Goal: Complete application form

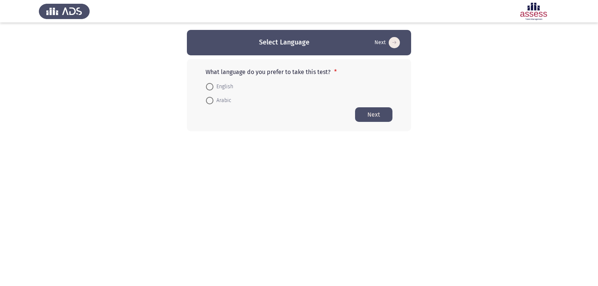
click at [215, 100] on span "Arabic" at bounding box center [222, 100] width 18 height 9
click at [213, 100] on input "Arabic" at bounding box center [209, 100] width 7 height 7
radio input "true"
click at [374, 115] on button "Next" at bounding box center [373, 114] width 37 height 15
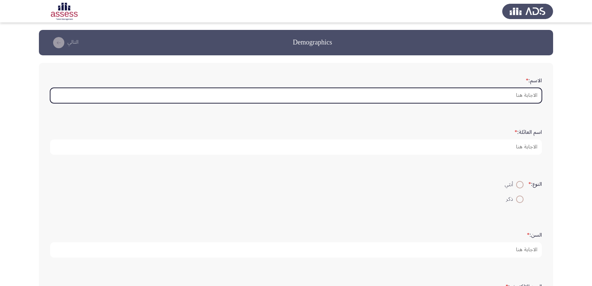
click at [483, 95] on input "الاسم: *" at bounding box center [295, 95] width 491 height 15
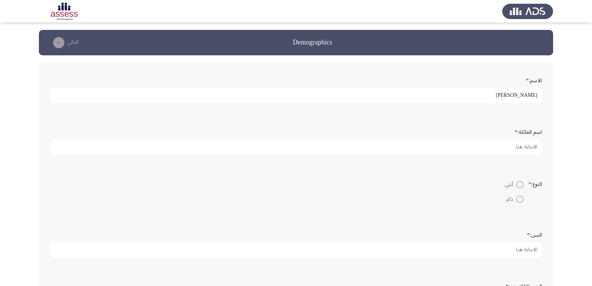
type input "[PERSON_NAME]"
click at [518, 198] on span at bounding box center [519, 198] width 7 height 7
click at [518, 198] on input "ذكر" at bounding box center [519, 198] width 7 height 7
radio input "true"
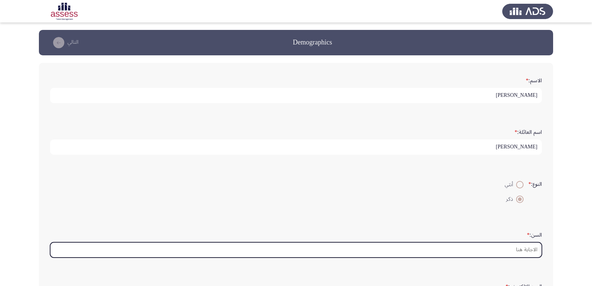
click at [516, 251] on input "السن: *" at bounding box center [295, 249] width 491 height 15
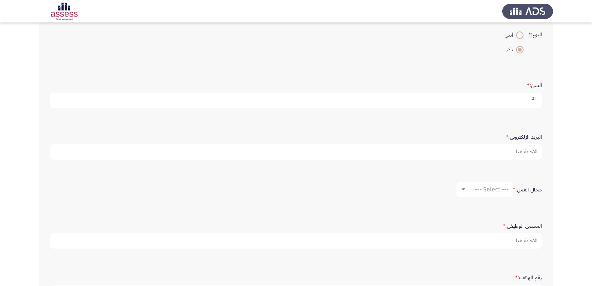
scroll to position [187, 0]
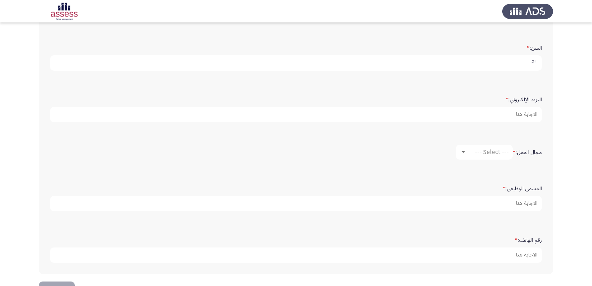
type input "31"
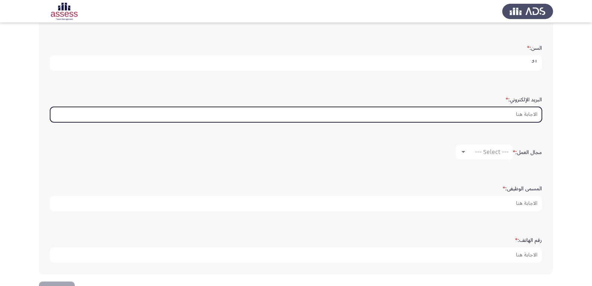
scroll to position [0, 0]
click at [519, 119] on input "البريد الإلكتروني: *" at bounding box center [295, 114] width 491 height 15
type input ","
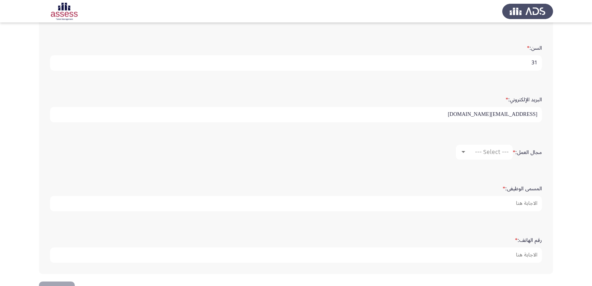
type input "aaaaa@hh.com"
click at [482, 149] on span "--- Select ---" at bounding box center [492, 151] width 34 height 7
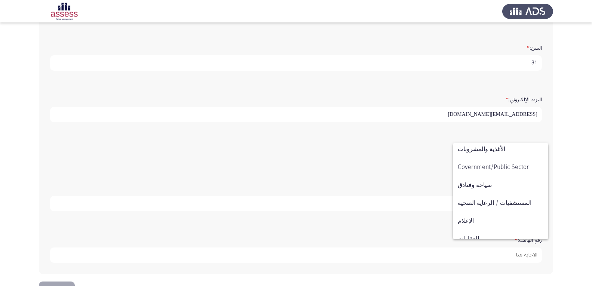
scroll to position [245, 0]
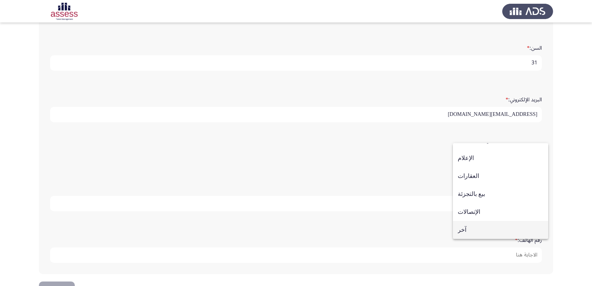
click at [484, 228] on span "آخر" at bounding box center [500, 230] width 86 height 18
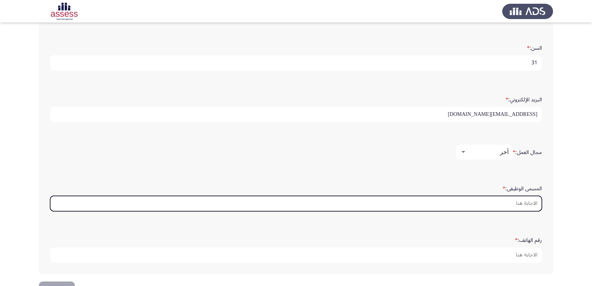
click at [506, 203] on input "المسمى الوظيفى: *" at bounding box center [295, 203] width 491 height 15
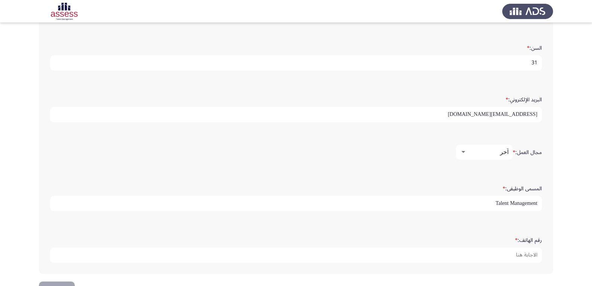
scroll to position [212, 0]
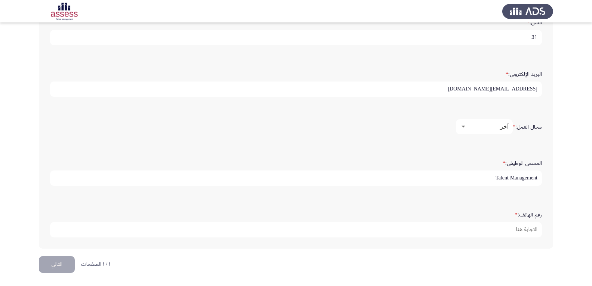
type input "Talent Management"
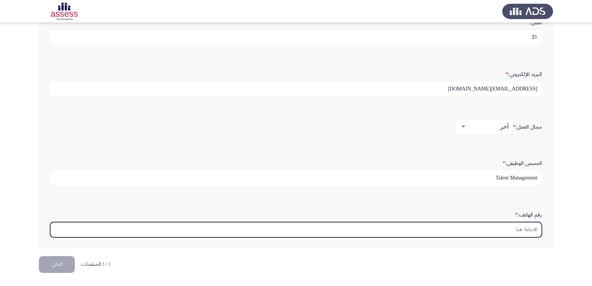
click at [515, 227] on input "رقم الهاتف: *" at bounding box center [295, 229] width 491 height 15
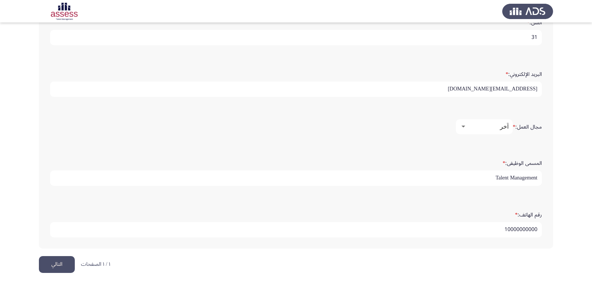
type input "10000000000"
click at [65, 269] on button "التالي" at bounding box center [57, 264] width 36 height 17
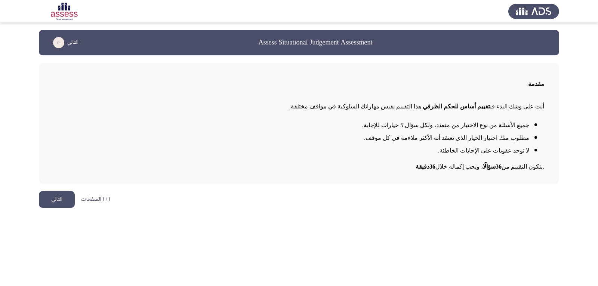
click at [57, 201] on button "التالي" at bounding box center [57, 199] width 36 height 17
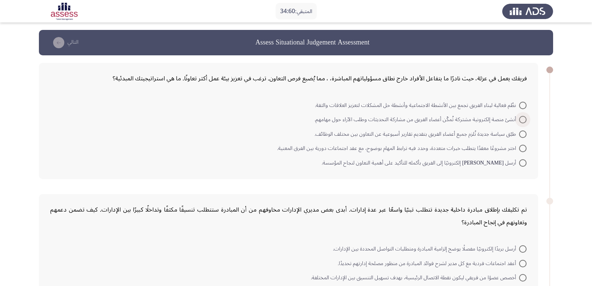
click at [524, 122] on span at bounding box center [522, 119] width 7 height 7
click at [524, 122] on input "أنشئ منصة إلكترونية مشتركة تُمكّن أعضاء الفريق من مشاركة التحديثات وطلب الآراء …" at bounding box center [522, 119] width 7 height 7
radio input "true"
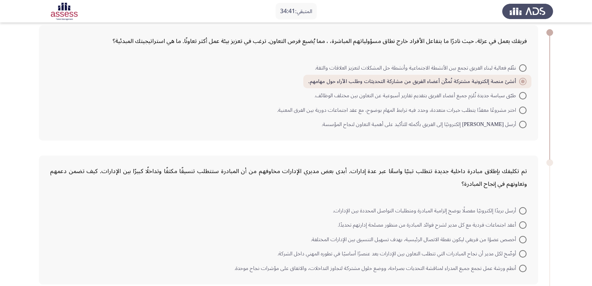
scroll to position [112, 0]
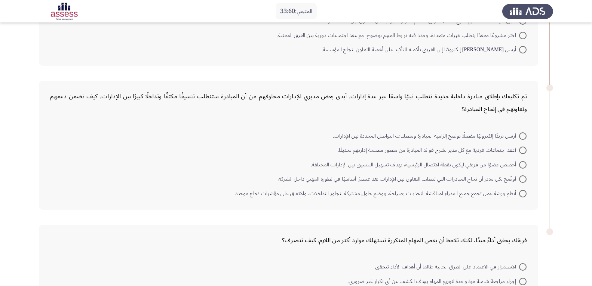
click at [523, 194] on span at bounding box center [522, 193] width 7 height 7
click at [523, 194] on input "أنظم ورشة عمل تجمع جميع المدراء لمناقشة التحديات بصراحة، ووضع حلول مشتركة لتجاو…" at bounding box center [522, 193] width 7 height 7
radio input "true"
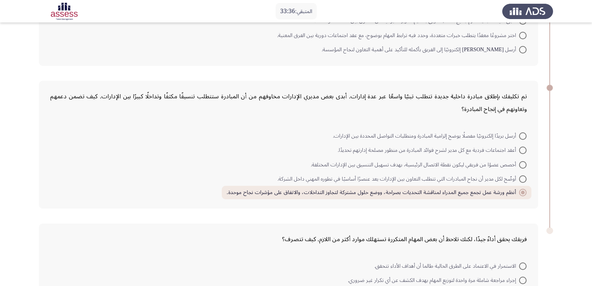
click at [523, 164] on span at bounding box center [522, 164] width 7 height 7
click at [523, 164] on input "أخصص عضوًا من فريقي ليكون نقطة الاتصال الرئيسية، بهدف تسهيل التنسيق بين الإدارا…" at bounding box center [522, 164] width 7 height 7
radio input "true"
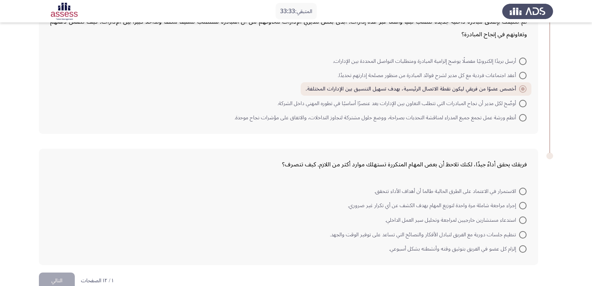
scroll to position [203, 0]
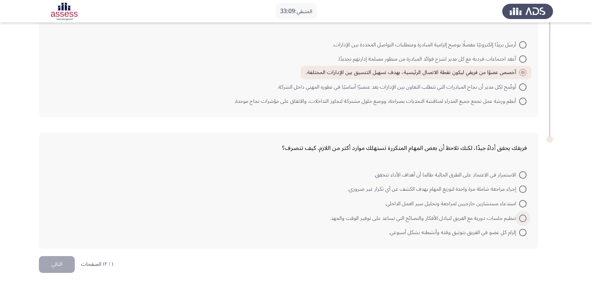
click at [525, 219] on span at bounding box center [522, 218] width 7 height 7
click at [525, 219] on input "تنظيم جلسات دورية مع الفريق لتبادل الأفكار والنصائح التي تساعد على توفير الوقت …" at bounding box center [522, 218] width 7 height 7
radio input "true"
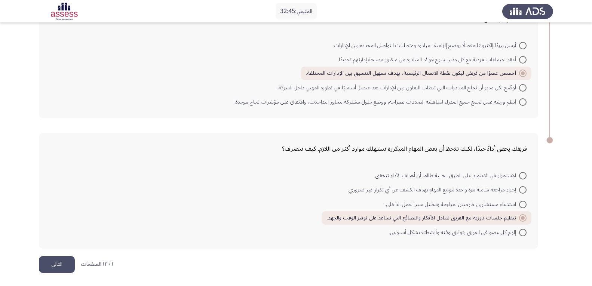
click at [53, 261] on button "التالي" at bounding box center [57, 264] width 36 height 17
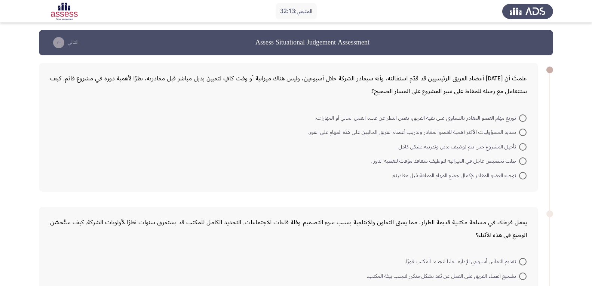
click at [522, 131] on span at bounding box center [522, 132] width 7 height 7
click at [522, 131] on input "تحديد المسؤوليات الأكثر أهمية للعضو المغادر وتدريب أعضاء الفريق الحاليين على هذ…" at bounding box center [522, 132] width 7 height 7
radio input "true"
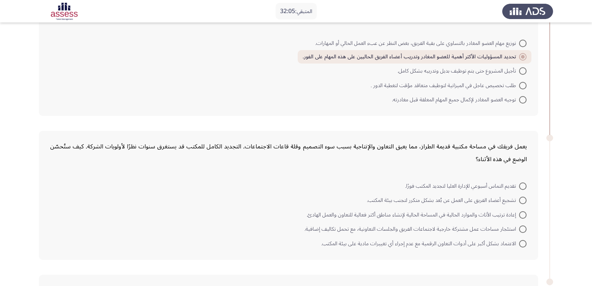
scroll to position [112, 0]
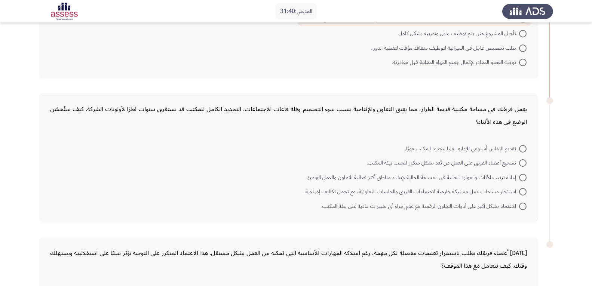
click at [520, 176] on span at bounding box center [522, 177] width 7 height 7
click at [520, 176] on input "إعادة ترتيب الأثاث والموارد الحالية في المساحة الحالية لإنشاء مناطق أكثر فعالية…" at bounding box center [522, 177] width 7 height 7
radio input "true"
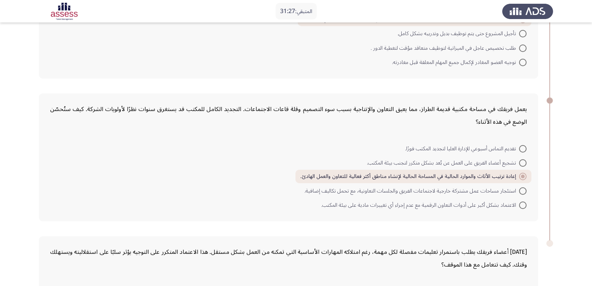
click at [522, 202] on span at bounding box center [522, 204] width 7 height 7
click at [522, 202] on input "الاعتماد بشكل أكبر على أدوات التعاون الرقمية مع عدم إجراء أي تغييرات مادية على …" at bounding box center [522, 204] width 7 height 7
radio input "true"
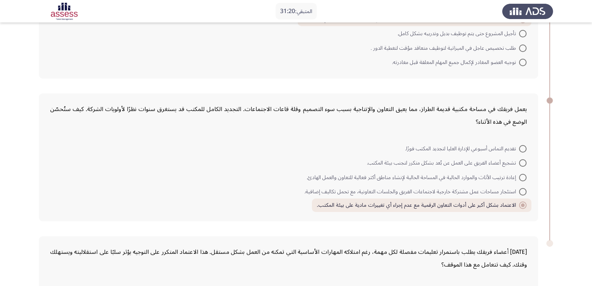
click at [521, 179] on span at bounding box center [522, 177] width 7 height 7
click at [521, 179] on input "إعادة ترتيب الأثاث والموارد الحالية في المساحة الحالية لإنشاء مناطق أكثر فعالية…" at bounding box center [522, 177] width 7 height 7
radio input "true"
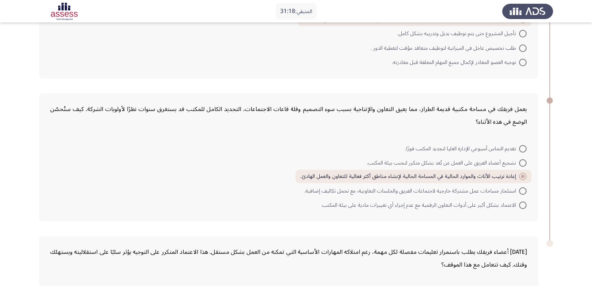
scroll to position [149, 0]
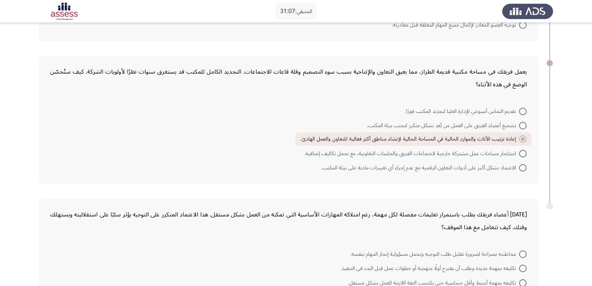
click at [522, 127] on span at bounding box center [522, 125] width 7 height 7
click at [522, 127] on input "تشجيع أعضاء الفريق على العمل عن بُعد بشكل متكرر لتجنب بيئة المكتب." at bounding box center [522, 125] width 7 height 7
radio input "true"
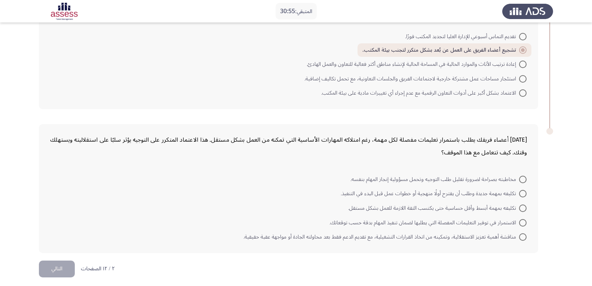
scroll to position [229, 0]
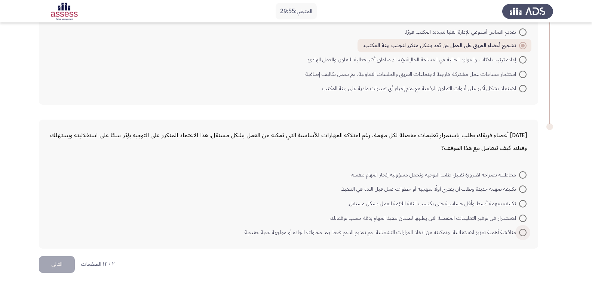
click at [465, 232] on span "مناقشة أهمية تعزيز الاستقلالية، وتمكينه من اتخاذ القرارات التشغيلية، مع تقديم ا…" at bounding box center [380, 232] width 275 height 9
click at [519, 232] on input "مناقشة أهمية تعزيز الاستقلالية، وتمكينه من اتخاذ القرارات التشغيلية، مع تقديم ا…" at bounding box center [522, 232] width 7 height 7
radio input "true"
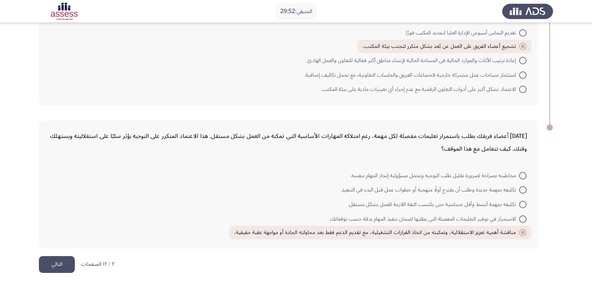
click at [64, 265] on button "التالي" at bounding box center [57, 264] width 36 height 17
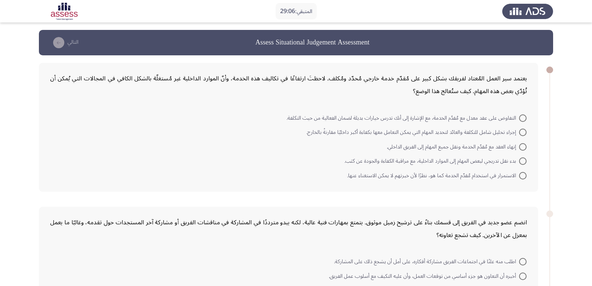
click at [473, 132] on span "إجراء تحليل شامل للتكلفة والعائد لتحديد المهام التي يمكن التعامل معها بكفاءة أك…" at bounding box center [412, 132] width 213 height 9
click at [519, 132] on input "إجراء تحليل شامل للتكلفة والعائد لتحديد المهام التي يمكن التعامل معها بكفاءة أك…" at bounding box center [522, 132] width 7 height 7
radio input "true"
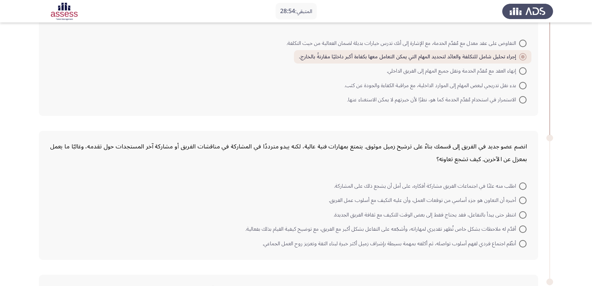
scroll to position [112, 0]
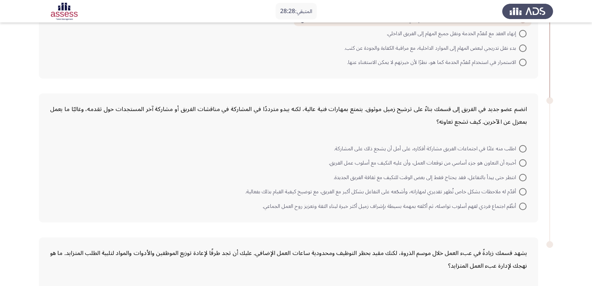
click at [395, 149] on span "اطلب منه علنًا في اجتماعات الفريق مشاركة أفكاره، على أمل أن يشجع ذلك على المشار…" at bounding box center [426, 148] width 185 height 9
click at [519, 149] on input "اطلب منه علنًا في اجتماعات الفريق مشاركة أفكاره، على أمل أن يشجع ذلك على المشار…" at bounding box center [522, 148] width 7 height 7
radio input "true"
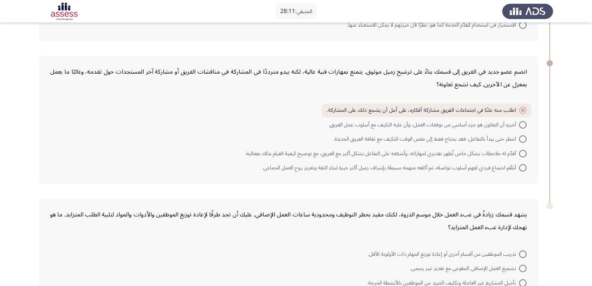
scroll to position [229, 0]
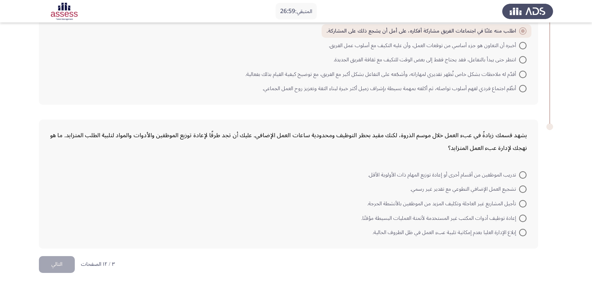
click at [456, 216] on span "إعادة توظيف أدوات المكتب غير المستخدمة لأتمتة العمليات البسيطة مؤقتًا." at bounding box center [440, 218] width 158 height 9
click at [519, 216] on input "إعادة توظيف أدوات المكتب غير المستخدمة لأتمتة العمليات البسيطة مؤقتًا." at bounding box center [522, 218] width 7 height 7
radio input "true"
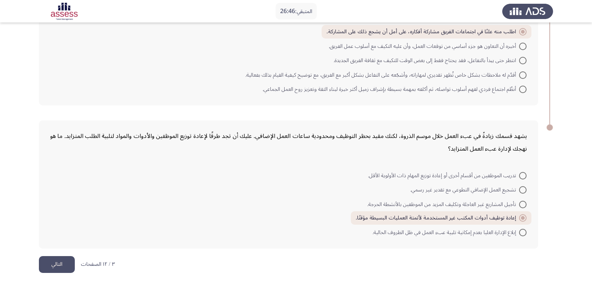
click at [68, 263] on button "التالي" at bounding box center [57, 264] width 36 height 17
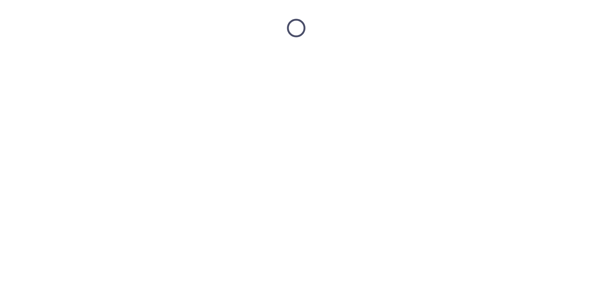
scroll to position [0, 0]
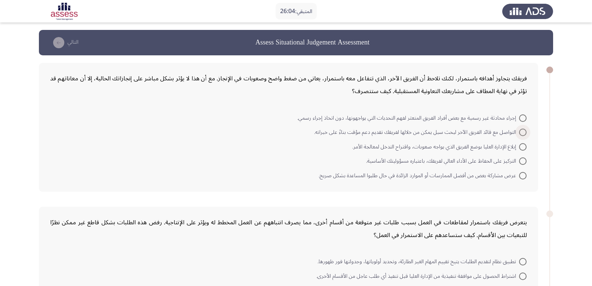
click at [386, 131] on span "التواصل مع قائد الفريق الآخر لبحث سبل يمكن من خلالها لفريقك تقديم دعم مؤقت بناء…" at bounding box center [416, 132] width 205 height 9
click at [519, 131] on input "التواصل مع قائد الفريق الآخر لبحث سبل يمكن من خلالها لفريقك تقديم دعم مؤقت بناء…" at bounding box center [522, 132] width 7 height 7
radio input "true"
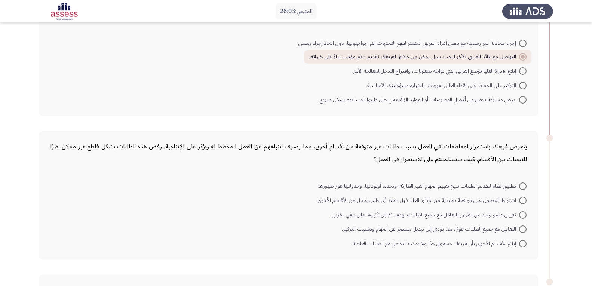
scroll to position [149, 0]
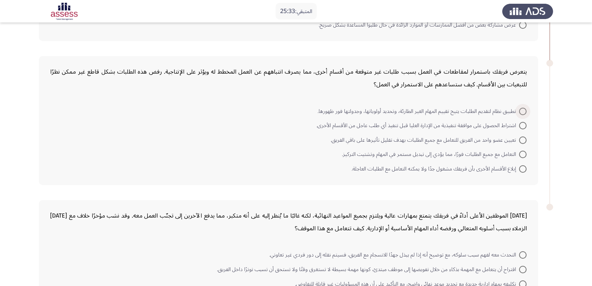
click at [419, 111] on span "تطبيق نظام لتقديم الطلبات يتيح تقييم المهام الغير الطارئة، وتحديد أولوياتها، وج…" at bounding box center [417, 111] width 201 height 9
click at [519, 111] on input "تطبيق نظام لتقديم الطلبات يتيح تقييم المهام الغير الطارئة، وتحديد أولوياتها، وج…" at bounding box center [522, 111] width 7 height 7
radio input "true"
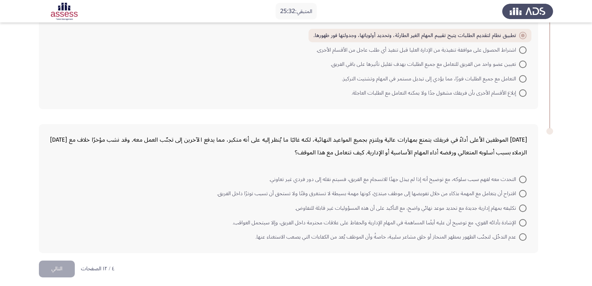
scroll to position [229, 0]
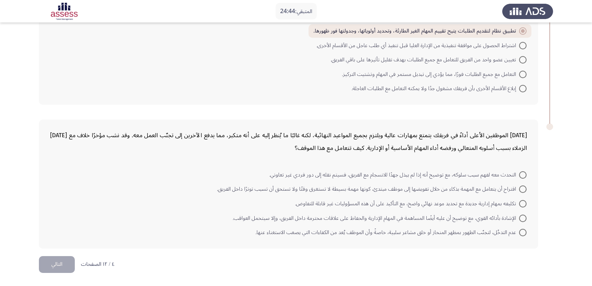
click at [471, 219] on span "الإشادة بأدائه القوي، مع توضيح أن عليه أيضًا المساهمة في المهام الإدارية والحفا…" at bounding box center [375, 218] width 286 height 9
click at [519, 219] on input "الإشادة بأدائه القوي، مع توضيح أن عليه أيضًا المساهمة في المهام الإدارية والحفا…" at bounding box center [522, 218] width 7 height 7
radio input "true"
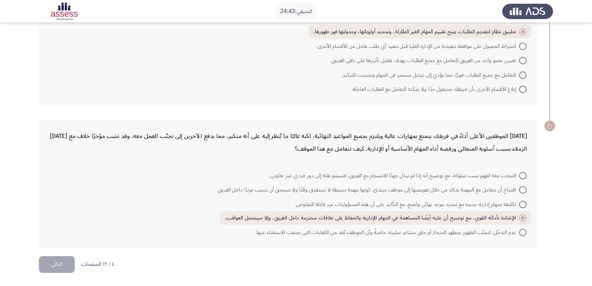
scroll to position [228, 0]
click at [56, 267] on button "التالي" at bounding box center [57, 264] width 36 height 17
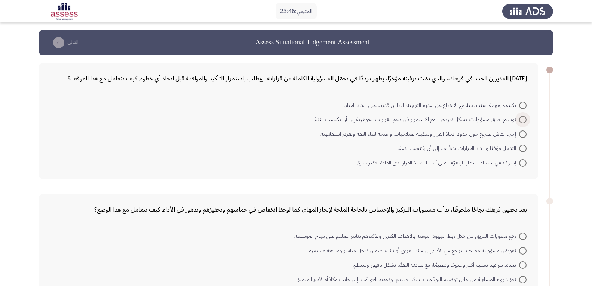
click at [453, 118] on span "توسيع نطاق مسؤولياته بشكل تدريجي، مع الاستمرار في دعم القرارات الجوهرية إلى أن …" at bounding box center [416, 119] width 206 height 9
click at [519, 118] on input "توسيع نطاق مسؤولياته بشكل تدريجي، مع الاستمرار في دعم القرارات الجوهرية إلى أن …" at bounding box center [522, 119] width 7 height 7
radio input "true"
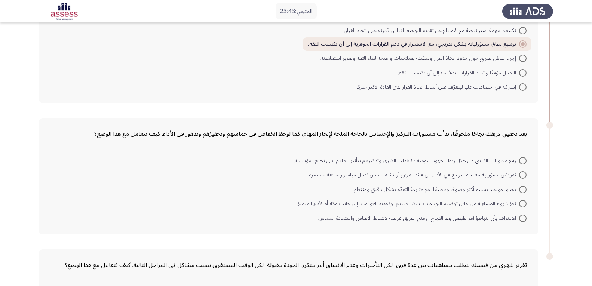
scroll to position [112, 0]
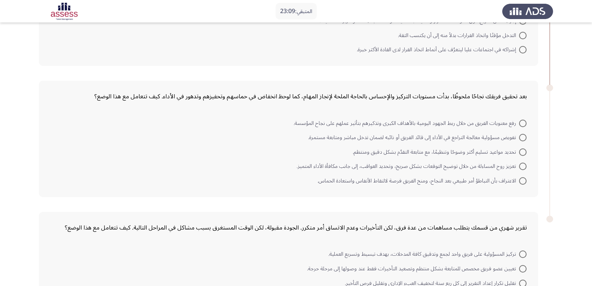
click at [470, 125] on span "رفع معنويات الفريق من خلال ربط الجهود اليومية بالأهداف الكبرى وتذكيرهم بتأثير ع…" at bounding box center [405, 123] width 225 height 9
click at [519, 125] on input "رفع معنويات الفريق من خلال ربط الجهود اليومية بالأهداف الكبرى وتذكيرهم بتأثير ع…" at bounding box center [522, 123] width 7 height 7
radio input "true"
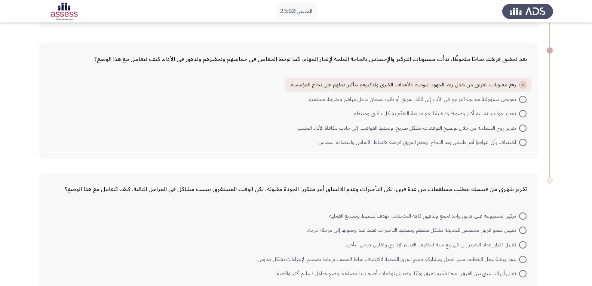
scroll to position [191, 0]
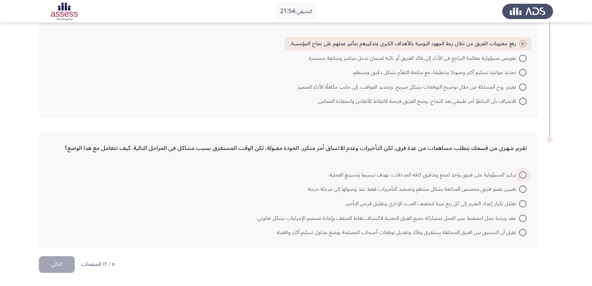
click at [482, 173] on span "تركيز المسؤولية على فريق واحد لجمع وتدقيق كافة المدخلات، بهدف تبسيط وتسريع العم…" at bounding box center [423, 174] width 191 height 9
click at [519, 173] on input "تركيز المسؤولية على فريق واحد لجمع وتدقيق كافة المدخلات، بهدف تبسيط وتسريع العم…" at bounding box center [522, 174] width 7 height 7
radio input "true"
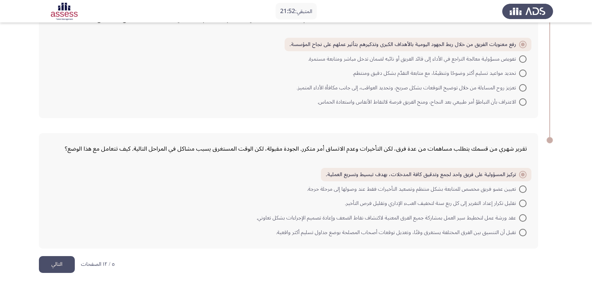
click at [58, 265] on button "التالي" at bounding box center [57, 264] width 36 height 17
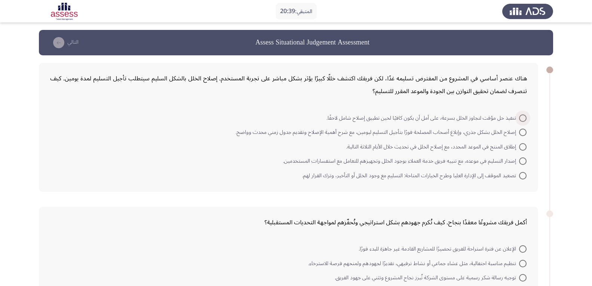
click at [446, 115] on span "تنفيذ حل مؤقت لتجاوز الخلل بسرعة، على أمل أن يكون كافيًا لحين تطبيق إصلاح شامل …" at bounding box center [422, 118] width 192 height 9
click at [519, 115] on input "تنفيذ حل مؤقت لتجاوز الخلل بسرعة، على أمل أن يكون كافيًا لحين تطبيق إصلاح شامل …" at bounding box center [522, 117] width 7 height 7
radio input "true"
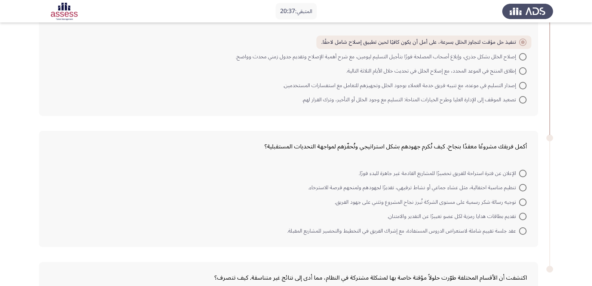
scroll to position [112, 0]
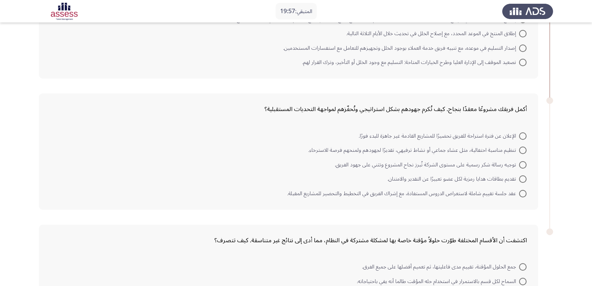
click at [404, 194] on span "عقد جلسة تقييم شاملة لاستعراض الدروس المستفادة، مع إشراك الفريق في التخطيط والت…" at bounding box center [403, 193] width 232 height 9
click at [519, 194] on input "عقد جلسة تقييم شاملة لاستعراض الدروس المستفادة، مع إشراك الفريق في التخطيط والت…" at bounding box center [522, 193] width 7 height 7
radio input "true"
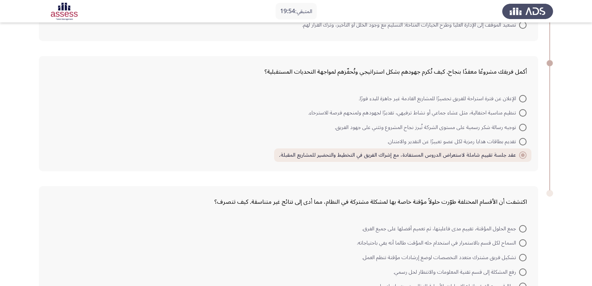
scroll to position [203, 0]
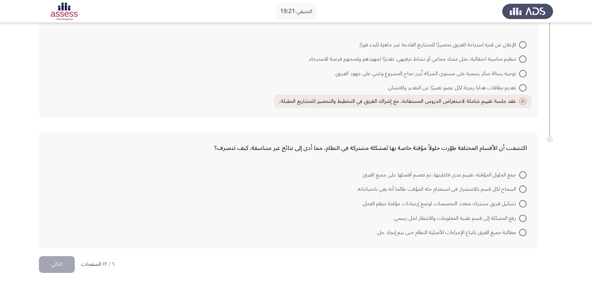
click at [521, 173] on span at bounding box center [522, 174] width 7 height 7
click at [521, 173] on input "جمع الحلول المؤقتة، تقييم مدى فاعليتها، ثم تعميم أفضلها على جميع الفرق." at bounding box center [522, 174] width 7 height 7
radio input "true"
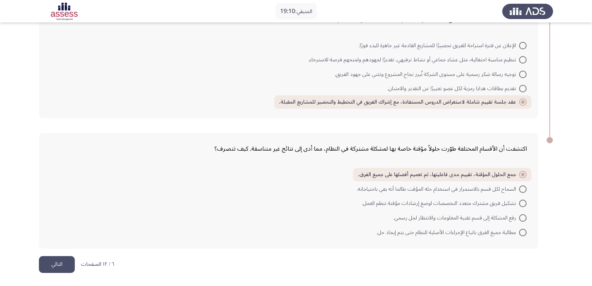
click at [52, 262] on button "التالي" at bounding box center [57, 264] width 36 height 17
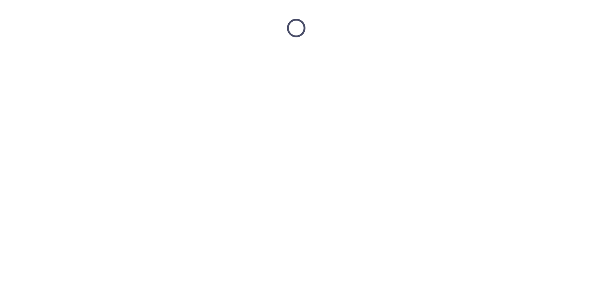
scroll to position [0, 0]
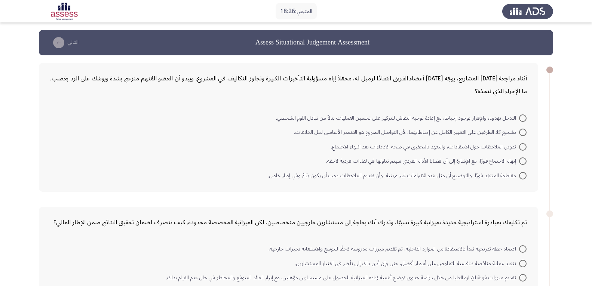
click at [424, 119] on span "التدخل بهدوء، والإقرار بوجود إحباط، مع إعادة توجيه النقاش للتركيز على تحسين الع…" at bounding box center [397, 118] width 243 height 9
click at [519, 119] on input "التدخل بهدوء، والإقرار بوجود إحباط، مع إعادة توجيه النقاش للتركيز على تحسين الع…" at bounding box center [522, 117] width 7 height 7
radio input "true"
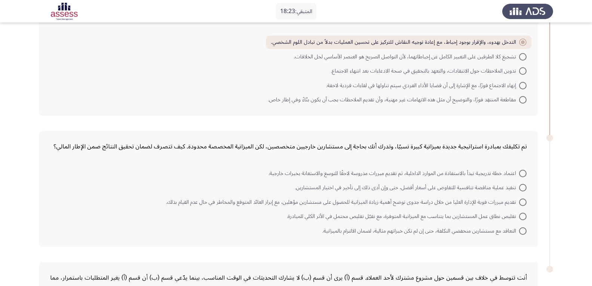
scroll to position [112, 0]
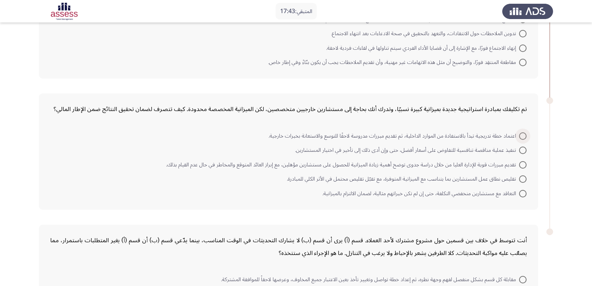
click at [444, 136] on span "اعتماد خطة تدريجية تبدأ بالاستفادة من الموارد الداخلية، ثم تقديم مبررات مدروسة …" at bounding box center [393, 136] width 250 height 9
click at [519, 136] on input "اعتماد خطة تدريجية تبدأ بالاستفادة من الموارد الداخلية، ثم تقديم مبررات مدروسة …" at bounding box center [522, 135] width 7 height 7
radio input "true"
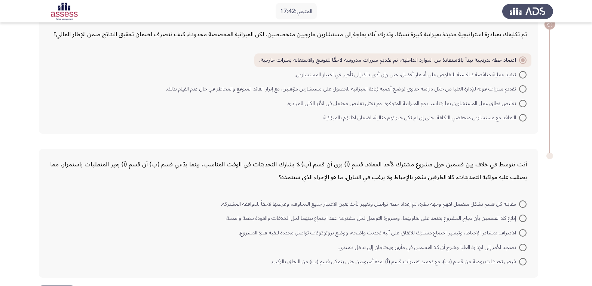
scroll to position [216, 0]
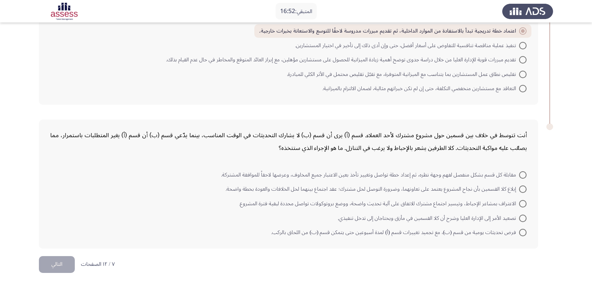
click at [337, 203] on span "الاعتراف بمشاعر الإحباط، وتيسير اجتماع مشترك للاتفاق على آلية تحديث واضحة، ووضع…" at bounding box center [379, 203] width 280 height 9
click at [519, 203] on input "الاعتراف بمشاعر الإحباط، وتيسير اجتماع مشترك للاتفاق على آلية تحديث واضحة، ووضع…" at bounding box center [522, 203] width 7 height 7
radio input "true"
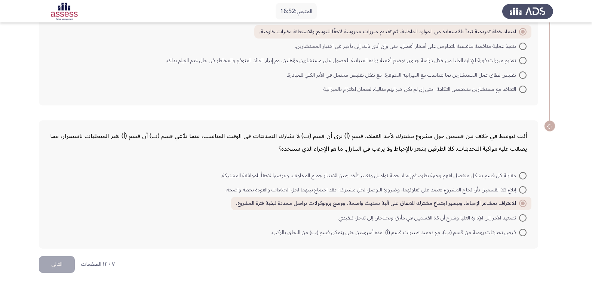
scroll to position [215, 0]
click at [66, 267] on button "التالي" at bounding box center [57, 264] width 36 height 17
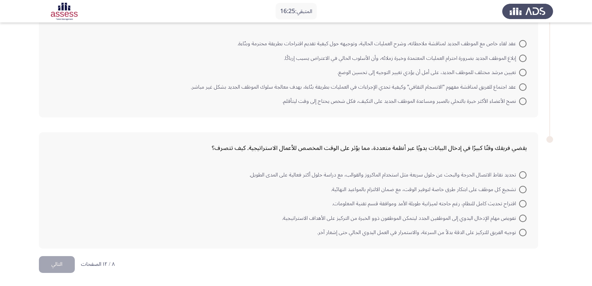
scroll to position [0, 0]
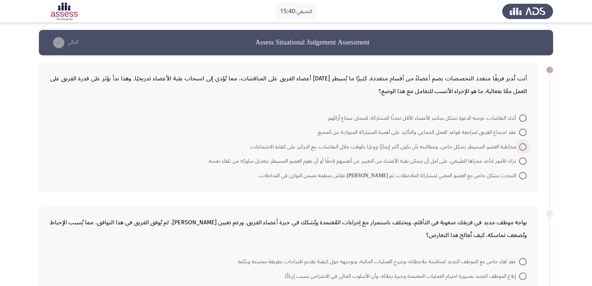
click at [345, 144] on span "مخاطبة العضو المسيطر بشكل خاص، ومطالبته بأن يكون أكثر إيجازًا ووعيًا بالوقت خلا…" at bounding box center [384, 146] width 269 height 9
click at [519, 144] on input "مخاطبة العضو المسيطر بشكل خاص، ومطالبته بأن يكون أكثر إيجازًا ووعيًا بالوقت خلا…" at bounding box center [522, 146] width 7 height 7
radio input "true"
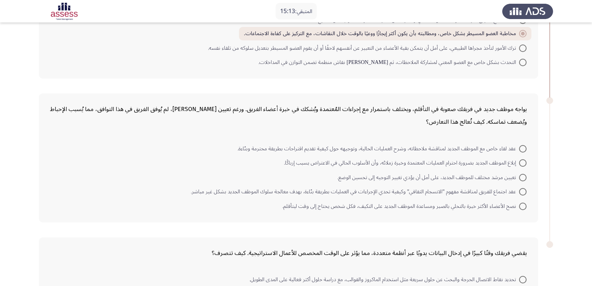
scroll to position [149, 0]
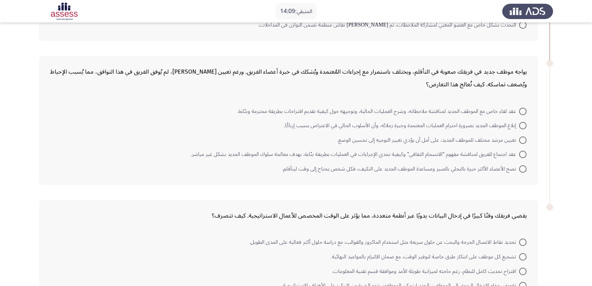
click at [403, 111] on span "عقد لقاء خاص مع الموظف الجديد لمناقشة ملاحظاته، وشرح العمليات الحالية، وتوجيهه …" at bounding box center [377, 111] width 281 height 9
click at [519, 111] on input "عقد لقاء خاص مع الموظف الجديد لمناقشة ملاحظاته، وشرح العمليات الحالية، وتوجيهه …" at bounding box center [522, 111] width 7 height 7
radio input "true"
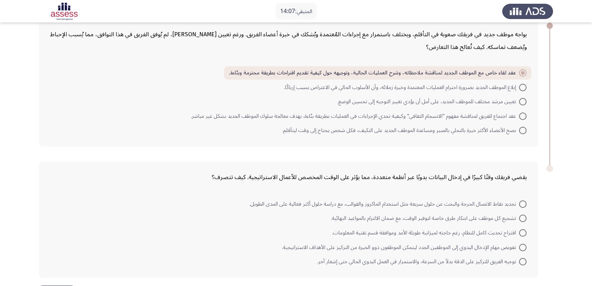
scroll to position [216, 0]
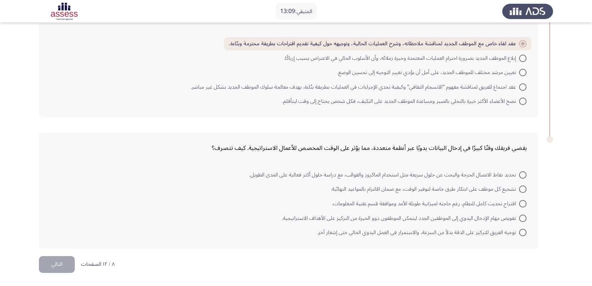
click at [394, 176] on span "تحديد نقاط الاتصال الحرجة والبحث عن حلول سريعة مثل استخدام الماكروز والقوالب، م…" at bounding box center [383, 174] width 269 height 9
click at [519, 176] on input "تحديد نقاط الاتصال الحرجة والبحث عن حلول سريعة مثل استخدام الماكروز والقوالب، م…" at bounding box center [522, 174] width 7 height 7
radio input "true"
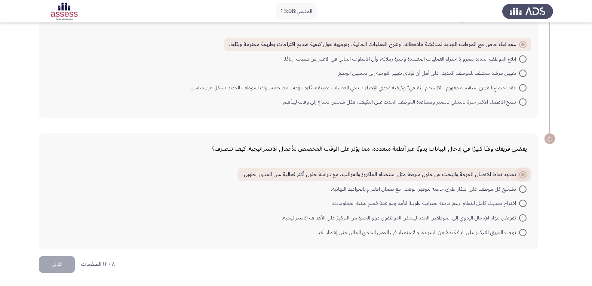
scroll to position [215, 0]
click at [66, 263] on button "التالي" at bounding box center [57, 264] width 36 height 17
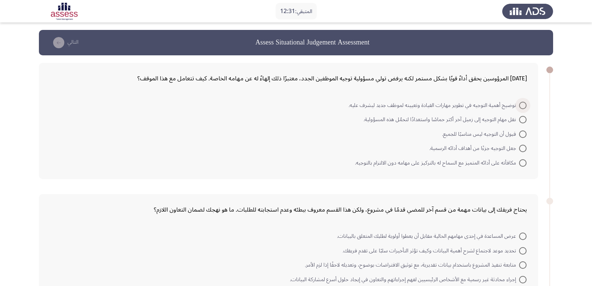
click at [500, 107] on span "توضيح أهمية التوجيه في تطوير مهارات القيادة وتعيينه لموظف جديد ليشرف عليه." at bounding box center [433, 105] width 170 height 9
click at [519, 107] on input "توضيح أهمية التوجيه في تطوير مهارات القيادة وتعيينه لموظف جديد ليشرف عليه." at bounding box center [522, 105] width 7 height 7
radio input "true"
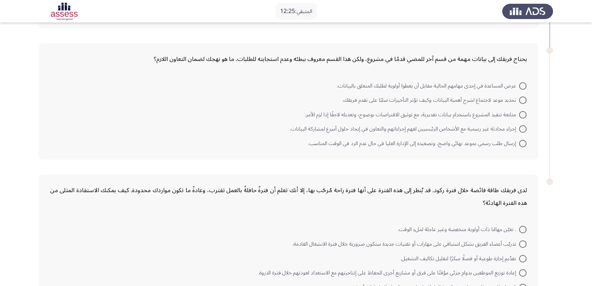
scroll to position [112, 0]
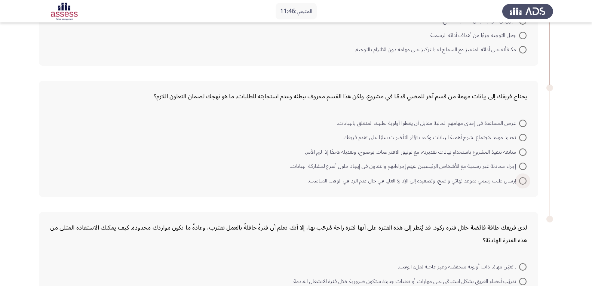
click at [459, 179] on span "إرسال طلب رسمي بموعد نهائي واضح، وتصعيده إلى الإدارة العليا في حال عدم الرد في …" at bounding box center [413, 180] width 211 height 9
click at [519, 179] on input "إرسال طلب رسمي بموعد نهائي واضح، وتصعيده إلى الإدارة العليا في حال عدم الرد في …" at bounding box center [522, 180] width 7 height 7
radio input "true"
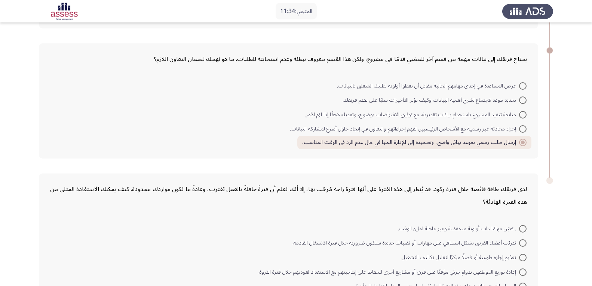
scroll to position [203, 0]
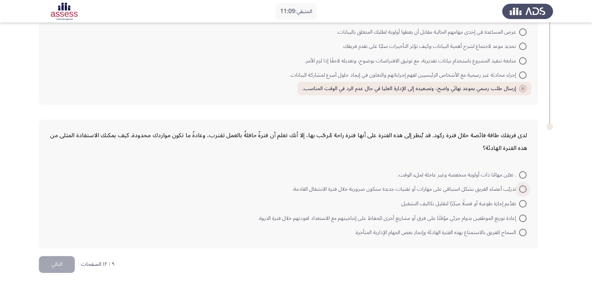
click at [355, 188] on span "تدريّب أعضاء الفريق بشكل استباقي على مهارات أو تقنيات جديدة ستكون ضرورية خلال ف…" at bounding box center [405, 189] width 226 height 9
click at [519, 188] on input "تدريّب أعضاء الفريق بشكل استباقي على مهارات أو تقنيات جديدة ستكون ضرورية خلال ف…" at bounding box center [522, 188] width 7 height 7
radio input "true"
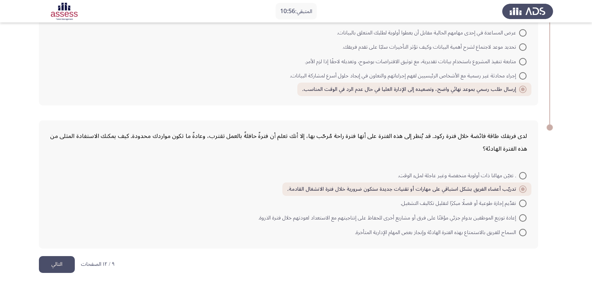
click at [65, 266] on button "التالي" at bounding box center [57, 264] width 36 height 17
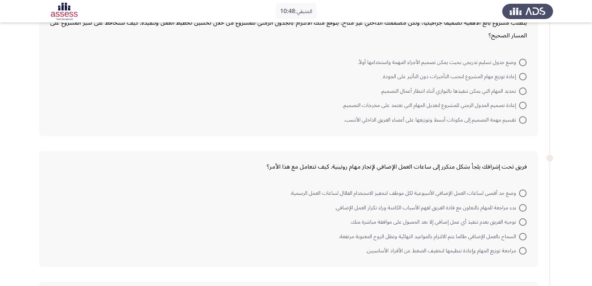
scroll to position [18, 0]
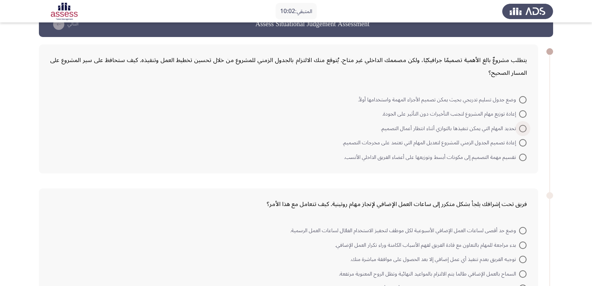
click at [440, 127] on span "تحديد المهام التي يمكن تنفيذها بالتوازي أثناء انتظار أعمال التصميم." at bounding box center [449, 128] width 138 height 9
click at [519, 127] on input "تحديد المهام التي يمكن تنفيذها بالتوازي أثناء انتظار أعمال التصميم." at bounding box center [522, 128] width 7 height 7
radio input "true"
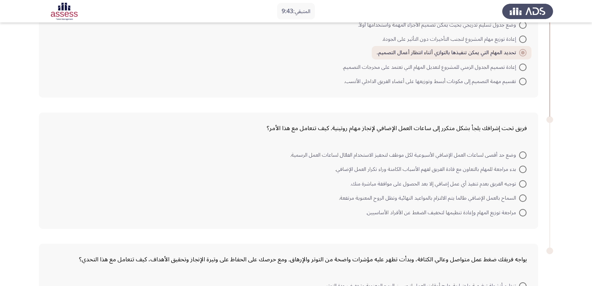
scroll to position [130, 0]
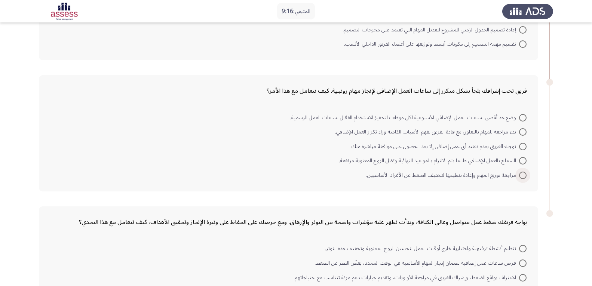
click at [472, 175] on span "مراجعة توزيع المهام وإعادة تنظيمها لتخفيف الضغط عن الأفراد الأساسيين." at bounding box center [442, 175] width 153 height 9
click at [519, 175] on input "مراجعة توزيع المهام وإعادة تنظيمها لتخفيف الضغط عن الأفراد الأساسيين." at bounding box center [522, 175] width 7 height 7
radio input "true"
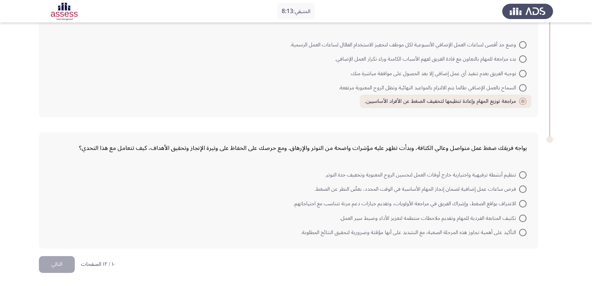
click at [330, 202] on span "الاعتراف بواقع الضغط، وإشراك الفريق في مراجعة الأولويات، وتقديم خيارات دعم مرنة…" at bounding box center [405, 203] width 225 height 9
click at [519, 202] on input "الاعتراف بواقع الضغط، وإشراك الفريق في مراجعة الأولويات، وتقديم خيارات دعم مرنة…" at bounding box center [522, 203] width 7 height 7
radio input "true"
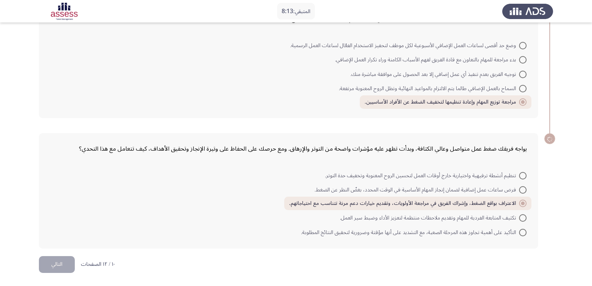
scroll to position [203, 0]
click at [67, 261] on button "التالي" at bounding box center [57, 264] width 36 height 17
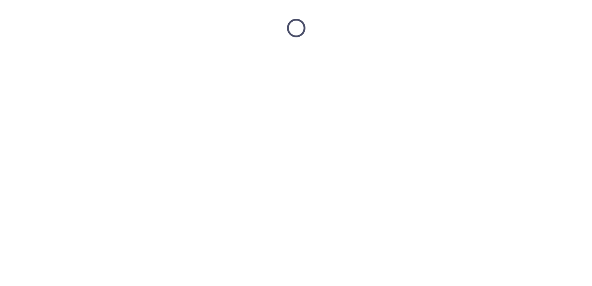
scroll to position [0, 0]
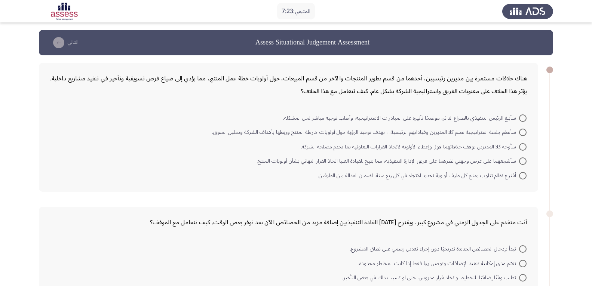
click at [451, 133] on span "سأنظم جلسة استراتيجية تضم كلا المديرين وقياداتهم الرئيسية، ، بهدف توحيد الرؤية …" at bounding box center [365, 132] width 307 height 9
click at [519, 133] on input "سأنظم جلسة استراتيجية تضم كلا المديرين وقياداتهم الرئيسية، ، بهدف توحيد الرؤية …" at bounding box center [522, 132] width 7 height 7
radio input "true"
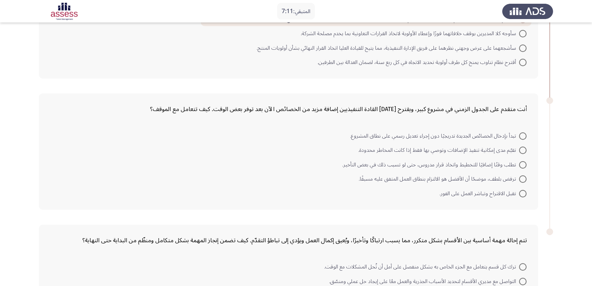
scroll to position [149, 0]
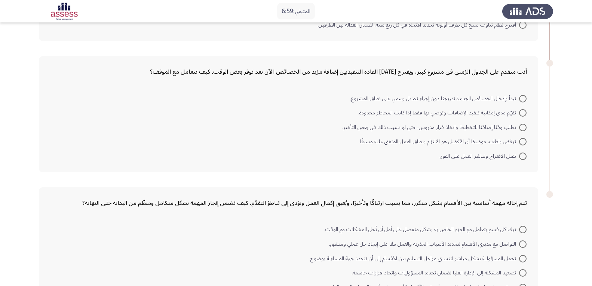
click at [406, 115] on span "تقيّم مدى إمكانية تنفيذ الإضافات وتوصي بها فقط إذا كانت المخاطر محدودة." at bounding box center [438, 112] width 161 height 9
click at [519, 115] on input "تقيّم مدى إمكانية تنفيذ الإضافات وتوصي بها فقط إذا كانت المخاطر محدودة." at bounding box center [522, 112] width 7 height 7
radio input "true"
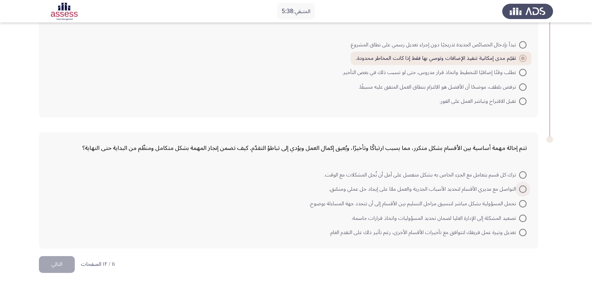
click at [434, 189] on span "التواصل مع مديري الأقسام لتحديد الأسباب الجذرية والعمل معًا على إيجاد حل عملي و…" at bounding box center [424, 189] width 190 height 9
click at [519, 189] on input "التواصل مع مديري الأقسام لتحديد الأسباب الجذرية والعمل معًا على إيجاد حل عملي و…" at bounding box center [522, 188] width 7 height 7
radio input "true"
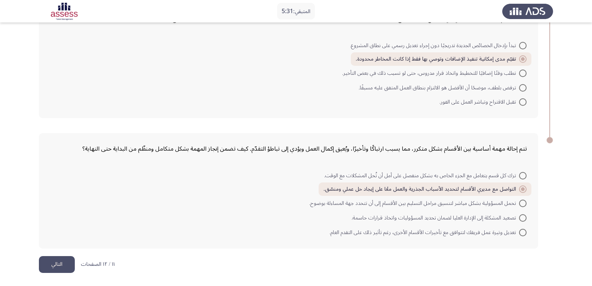
click at [60, 267] on button "التالي" at bounding box center [57, 264] width 36 height 17
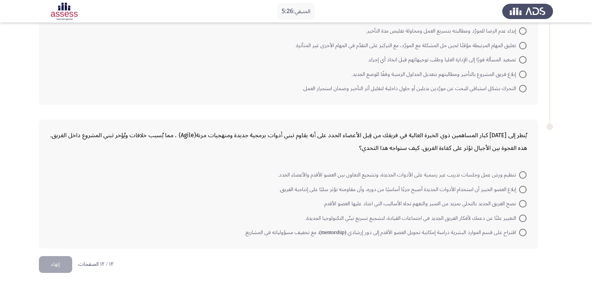
scroll to position [0, 0]
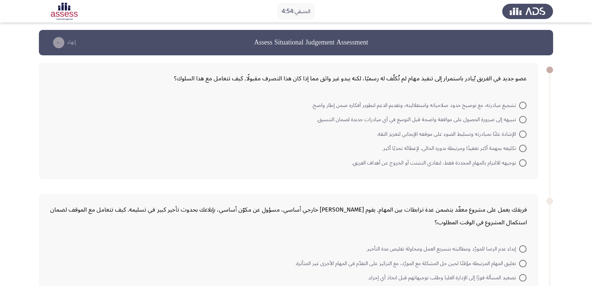
click at [438, 101] on span "تشجيع مبادرته، مع توضيح حدود صلاحياته واستقلاليته، وتقديم الدعم لتطوير أفكاره ض…" at bounding box center [415, 105] width 207 height 9
click at [519, 102] on input "تشجيع مبادرته، مع توضيح حدود صلاحياته واستقلاليته، وتقديم الدعم لتطوير أفكاره ض…" at bounding box center [522, 105] width 7 height 7
radio input "true"
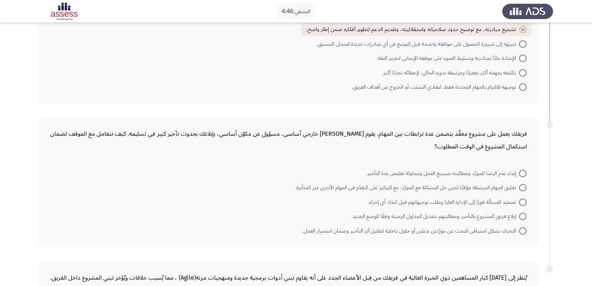
scroll to position [112, 0]
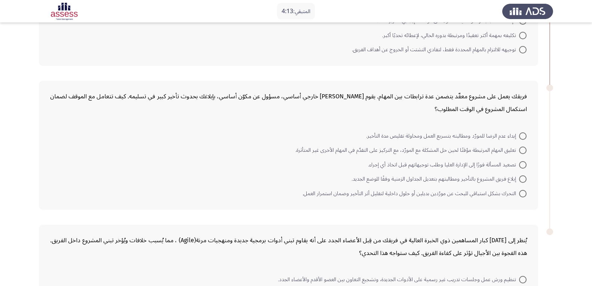
click at [397, 195] on span "التحرك بشكل استباقي للبحث عن مورّدين بديلين أو حلول داخلية لتقليل أثر التأخير و…" at bounding box center [410, 193] width 216 height 9
click at [519, 195] on input "التحرك بشكل استباقي للبحث عن مورّدين بديلين أو حلول داخلية لتقليل أثر التأخير و…" at bounding box center [522, 193] width 7 height 7
radio input "true"
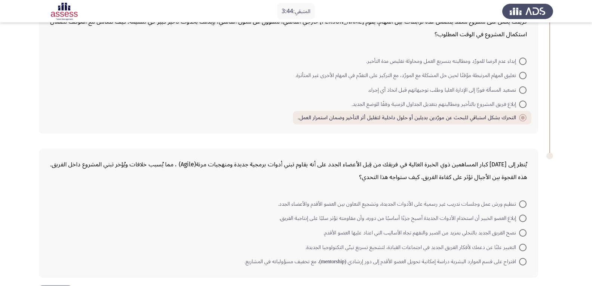
scroll to position [216, 0]
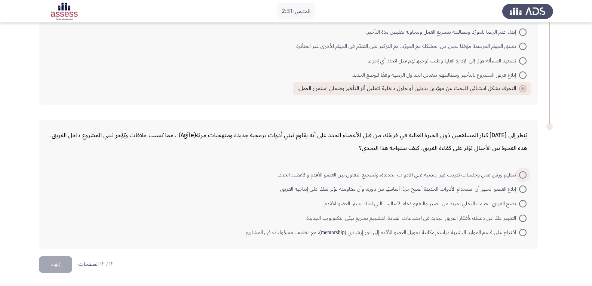
click at [515, 175] on span "تنظيم ورش عمل وجلسات تدريب غير رسمية على الأدوات الجديدة، وتشجيع التعاون بين ال…" at bounding box center [398, 174] width 241 height 9
click at [519, 175] on input "تنظيم ورش عمل وجلسات تدريب غير رسمية على الأدوات الجديدة، وتشجيع التعاون بين ال…" at bounding box center [522, 174] width 7 height 7
radio input "true"
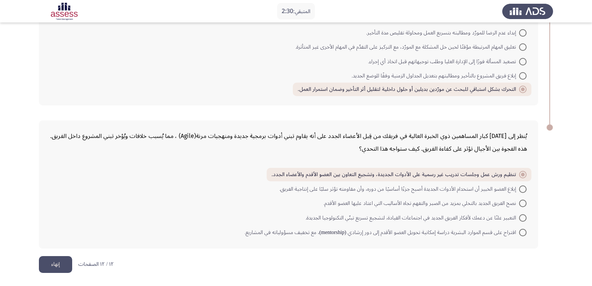
click at [60, 262] on button "إنهاء" at bounding box center [55, 264] width 33 height 17
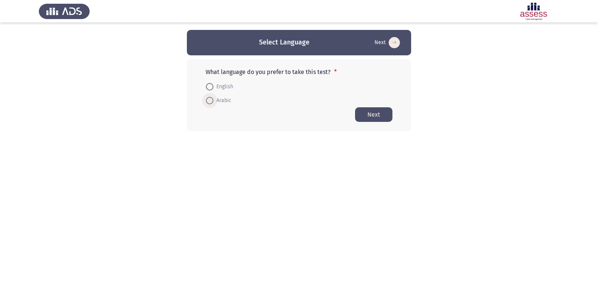
click at [227, 103] on span "Arabic" at bounding box center [222, 100] width 18 height 9
click at [213, 103] on input "Arabic" at bounding box center [209, 100] width 7 height 7
radio input "true"
click at [379, 116] on button "Next" at bounding box center [373, 114] width 37 height 15
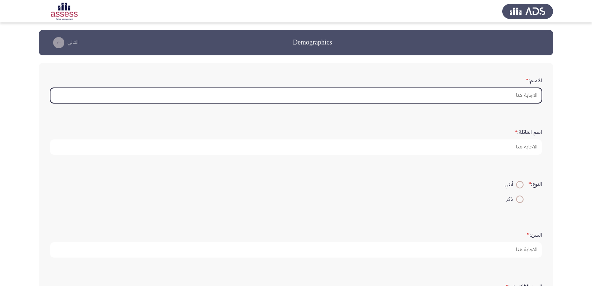
click at [476, 92] on input "الاسم: *" at bounding box center [295, 95] width 491 height 15
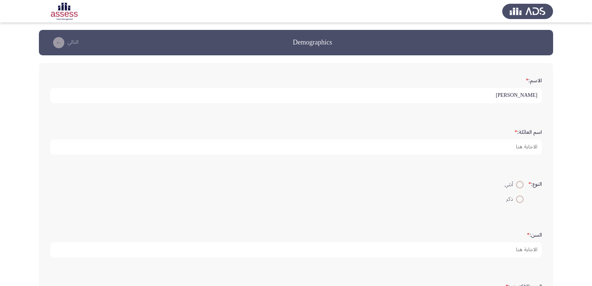
type input "[PERSON_NAME]"
click at [520, 203] on span at bounding box center [519, 198] width 7 height 7
click at [520, 203] on input "ذكر" at bounding box center [519, 198] width 7 height 7
radio input "true"
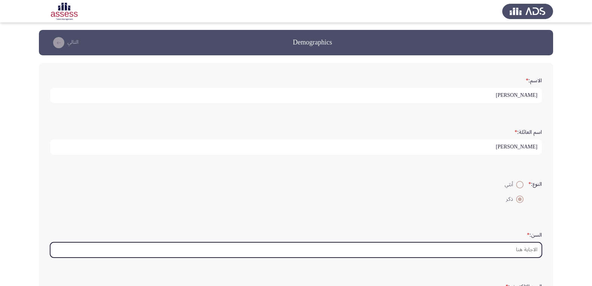
click at [507, 244] on input "السن: *" at bounding box center [295, 249] width 491 height 15
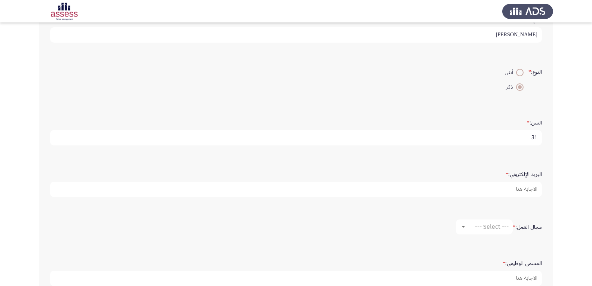
scroll to position [149, 0]
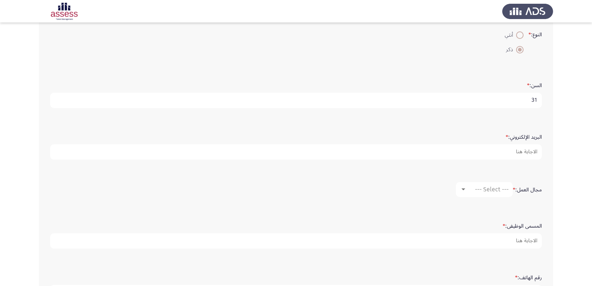
type input "31"
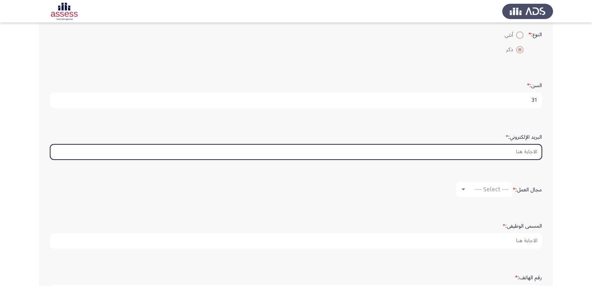
click at [501, 152] on input "البريد الإلكتروني: *" at bounding box center [295, 151] width 491 height 15
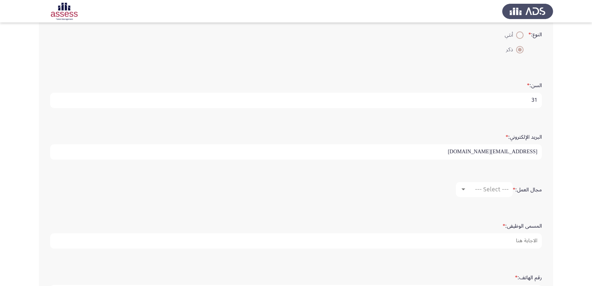
type input "[EMAIL_ADDRESS][DOMAIN_NAME]"
click at [479, 185] on mat-select "--- Select ---" at bounding box center [484, 189] width 57 height 15
click at [475, 184] on mat-select "--- Select ---" at bounding box center [484, 189] width 57 height 15
click at [475, 188] on span "--- Select ---" at bounding box center [492, 189] width 34 height 7
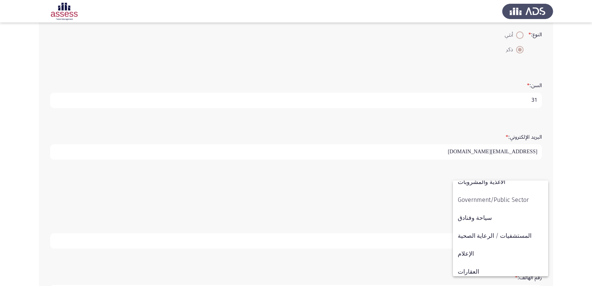
scroll to position [245, 0]
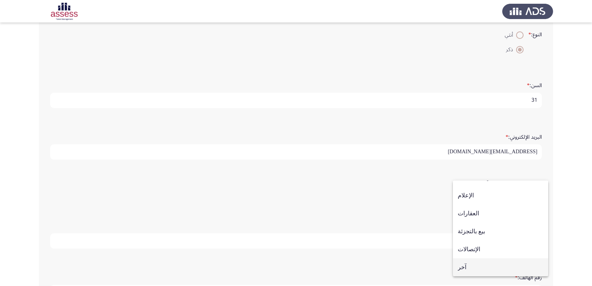
click at [480, 264] on span "آخر" at bounding box center [500, 267] width 86 height 18
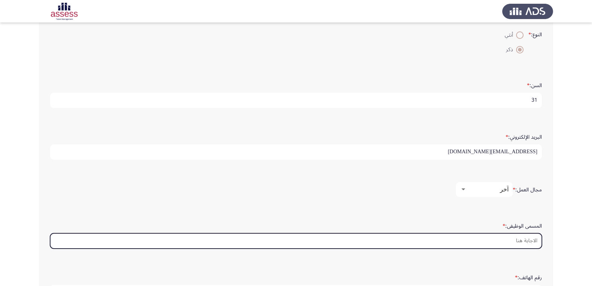
click at [496, 243] on input "المسمى الوظيفى: *" at bounding box center [295, 240] width 491 height 15
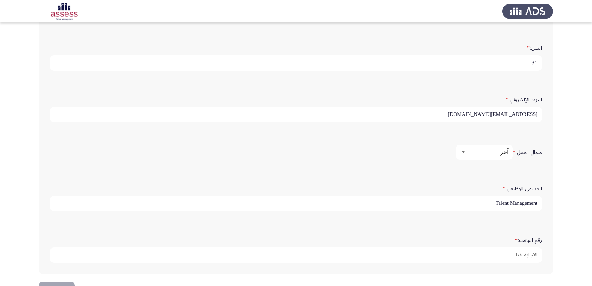
scroll to position [212, 0]
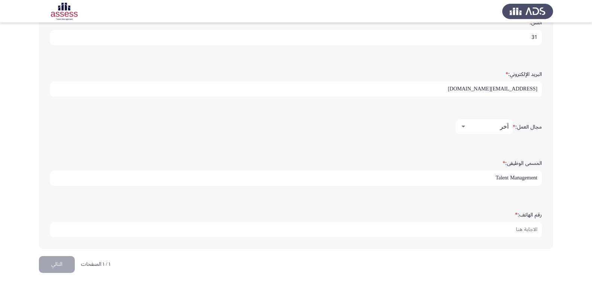
type input "Talent Management"
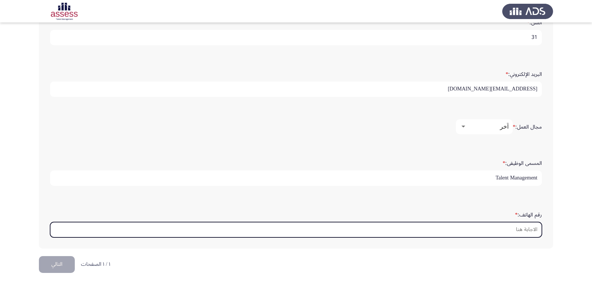
click at [509, 231] on input "رقم الهاتف: *" at bounding box center [295, 229] width 491 height 15
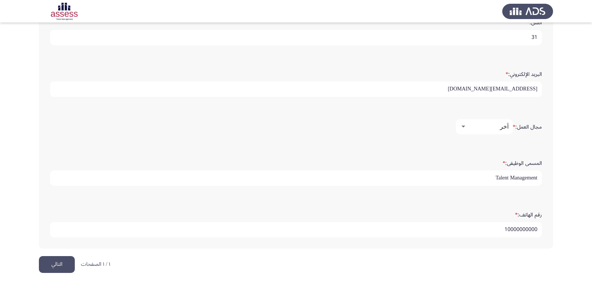
type input "10000000000"
click at [43, 266] on button "التالي" at bounding box center [57, 264] width 36 height 17
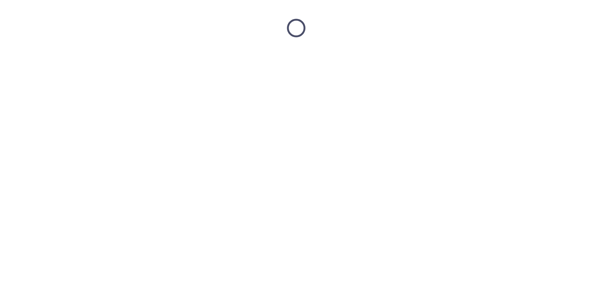
scroll to position [0, 0]
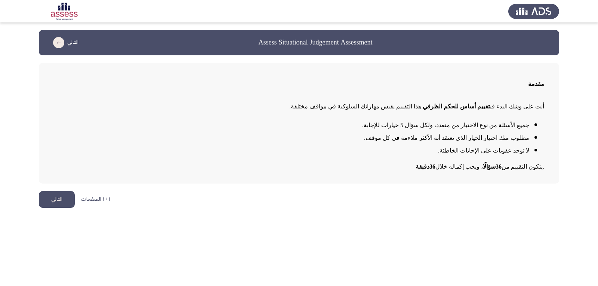
click at [64, 200] on button "التالي" at bounding box center [57, 199] width 36 height 17
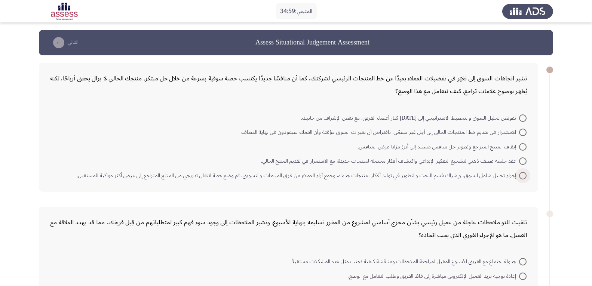
click at [349, 175] on span "إجراء تحليل شامل للسوق، وإشراك قسم البحث والتطوير في توليد أفكار لمنتجات جديدة،…" at bounding box center [298, 175] width 442 height 9
click at [519, 175] on input "إجراء تحليل شامل للسوق، وإشراك قسم البحث والتطوير في توليد أفكار لمنتجات جديدة،…" at bounding box center [522, 175] width 7 height 7
radio input "true"
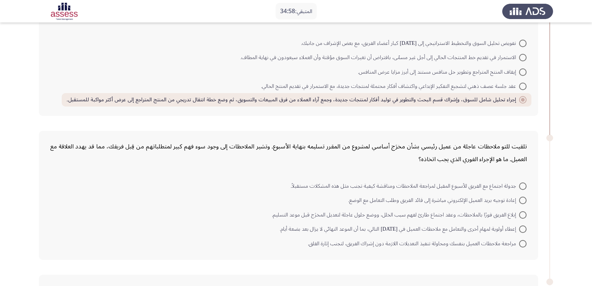
scroll to position [112, 0]
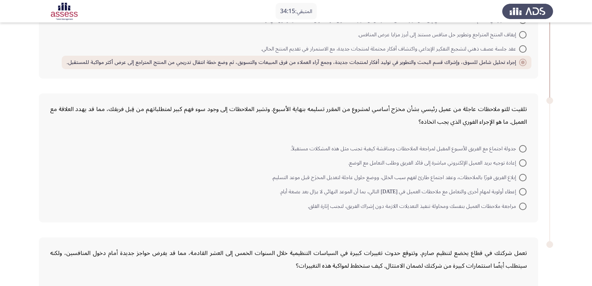
click at [337, 177] on span "إبلاغ الفريق فورًا بالملاحظات، وعقد اجتماع طارئ لفهم سبب الخلل، ووضع حلول عاجلة…" at bounding box center [395, 177] width 247 height 9
click at [519, 177] on input "إبلاغ الفريق فورًا بالملاحظات، وعقد اجتماع طارئ لفهم سبب الخلل، ووضع حلول عاجلة…" at bounding box center [522, 177] width 7 height 7
radio input "true"
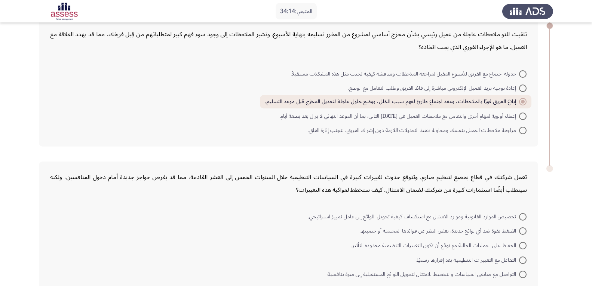
scroll to position [229, 0]
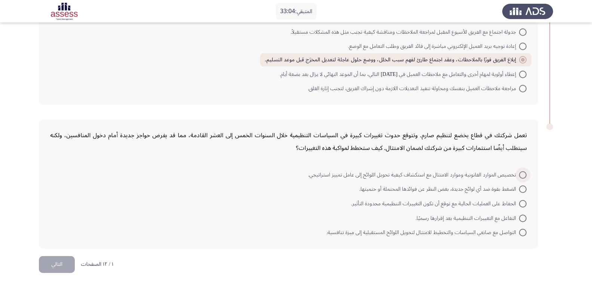
click at [346, 173] on span "تخصيص الموارد القانونية وموارد الامتثال مع استكشاف كيفية تحويل اللوائح إلى عامل…" at bounding box center [413, 174] width 211 height 9
click at [519, 173] on input "تخصيص الموارد القانونية وموارد الامتثال مع استكشاف كيفية تحويل اللوائح إلى عامل…" at bounding box center [522, 174] width 7 height 7
radio input "true"
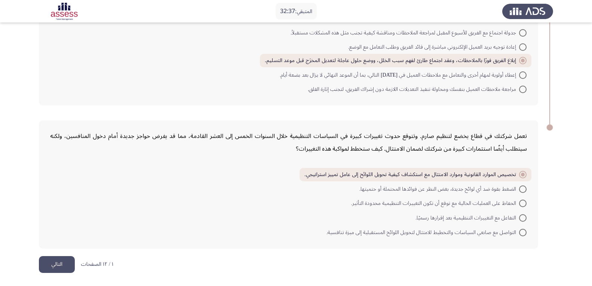
click at [58, 265] on button "التالي" at bounding box center [57, 264] width 36 height 17
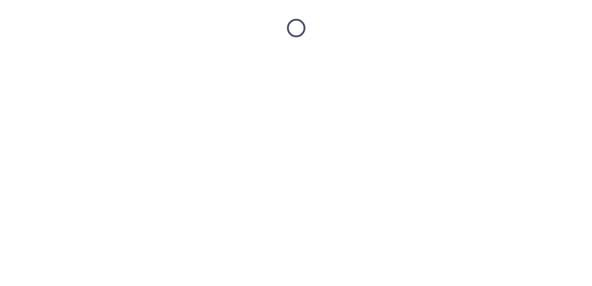
scroll to position [0, 0]
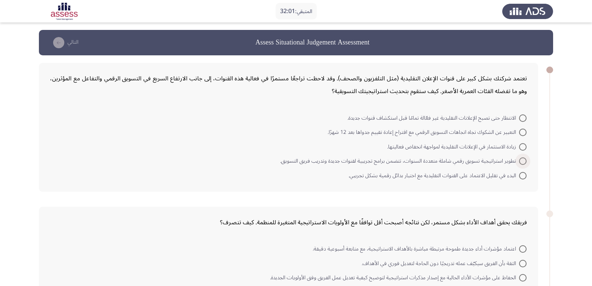
click at [457, 161] on span "تطوير استراتيجية تسويق رقمي شاملة متعددة السنوات، تتضمن برامج تجريبية لقنوات جد…" at bounding box center [399, 161] width 239 height 9
click at [519, 161] on input "تطوير استراتيجية تسويق رقمي شاملة متعددة السنوات، تتضمن برامج تجريبية لقنوات جد…" at bounding box center [522, 160] width 7 height 7
radio input "true"
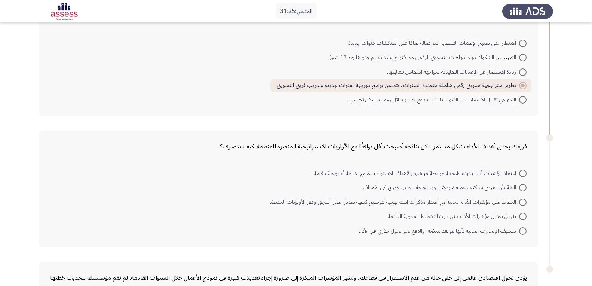
scroll to position [112, 0]
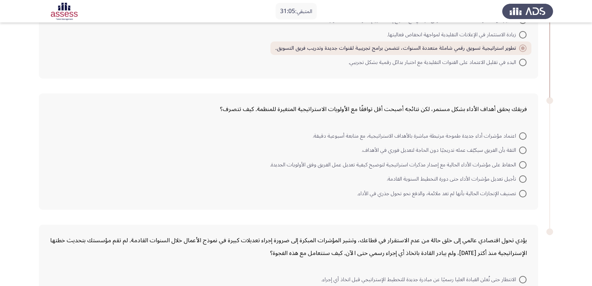
click at [461, 138] on span "اعتماد مؤشرات أداء جديدة طموحة مرتبطة مباشرة بالأهداف الاستراتيجية، مع متابعة أ…" at bounding box center [415, 136] width 206 height 9
click at [519, 138] on input "اعتماد مؤشرات أداء جديدة طموحة مرتبطة مباشرة بالأهداف الاستراتيجية، مع متابعة أ…" at bounding box center [522, 135] width 7 height 7
radio input "true"
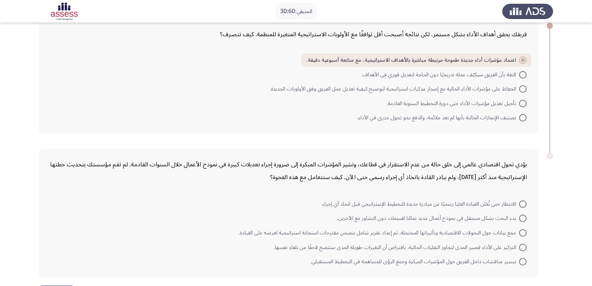
scroll to position [216, 0]
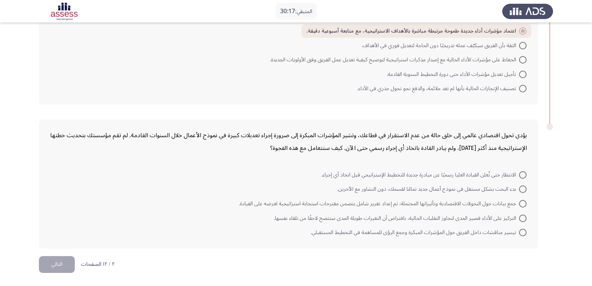
click at [335, 204] on span "جمع بيانات حول التحولات الاقتصادية وتأثيراتها المحتملة، ثم إعداد تقرير شامل يتض…" at bounding box center [379, 203] width 280 height 9
click at [519, 204] on input "جمع بيانات حول التحولات الاقتصادية وتأثيراتها المحتملة، ثم إعداد تقرير شامل يتض…" at bounding box center [522, 203] width 7 height 7
radio input "true"
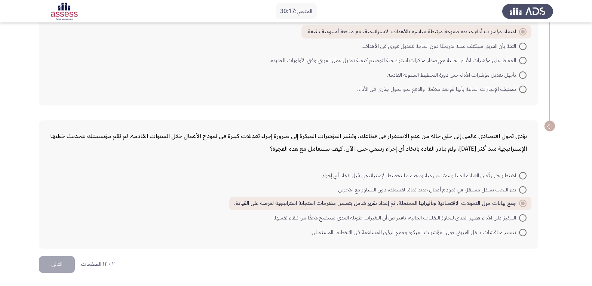
scroll to position [215, 0]
click at [61, 267] on button "التالي" at bounding box center [57, 264] width 36 height 17
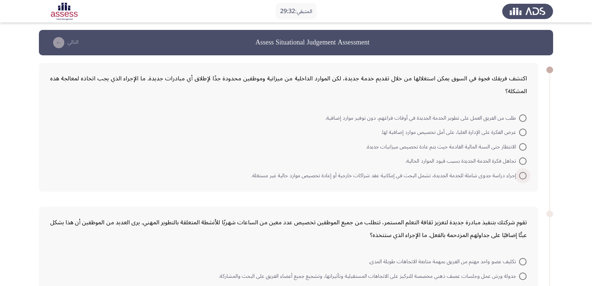
click at [399, 177] on span "إجراء دراسة جدوى شاملة للخدمة الجديدة، تشمل البحث في إمكانية عقد شراكات خارجية …" at bounding box center [385, 175] width 268 height 9
click at [519, 177] on input "إجراء دراسة جدوى شاملة للخدمة الجديدة، تشمل البحث في إمكانية عقد شراكات خارجية …" at bounding box center [522, 175] width 7 height 7
radio input "true"
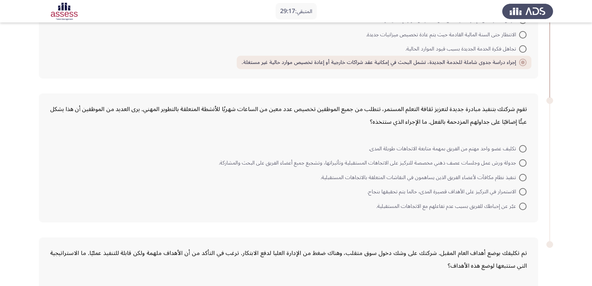
scroll to position [149, 0]
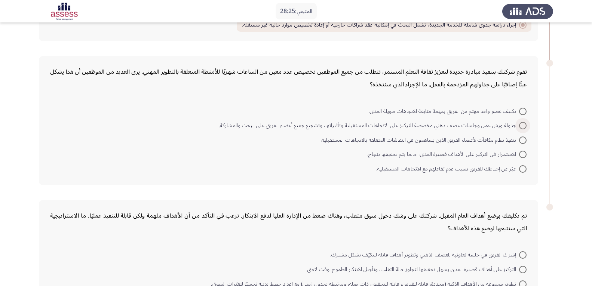
click at [440, 124] on span "جدولة ورش عمل وجلسات عصف ذهني مخصصة للتركيز على الاتجاهات المستقبلية وتأثيراتها…" at bounding box center [369, 125] width 300 height 9
click at [519, 124] on input "جدولة ورش عمل وجلسات عصف ذهني مخصصة للتركيز على الاتجاهات المستقبلية وتأثيراتها…" at bounding box center [522, 125] width 7 height 7
radio input "true"
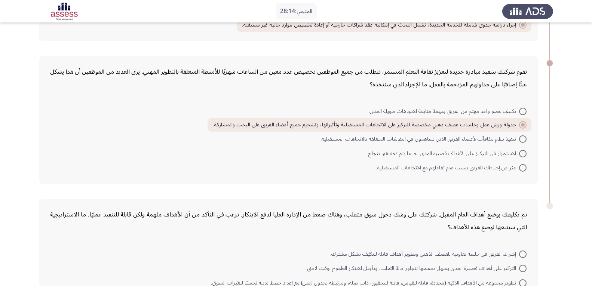
click at [382, 137] on span "تنفيذ نظام مكافآت لأعضاء الفريق الذين يساهمون في النقاشات المتعلقة بالاتجاهات ا…" at bounding box center [419, 139] width 198 height 9
click at [519, 137] on input "تنفيذ نظام مكافآت لأعضاء الفريق الذين يساهمون في النقاشات المتعلقة بالاتجاهات ا…" at bounding box center [522, 138] width 7 height 7
radio input "true"
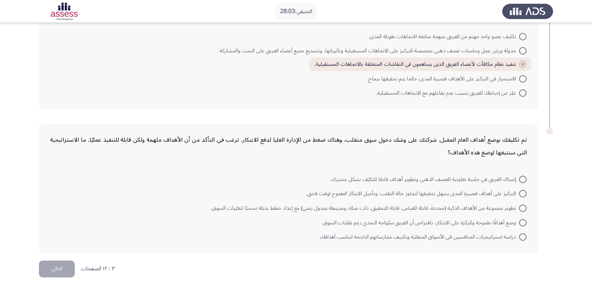
scroll to position [229, 0]
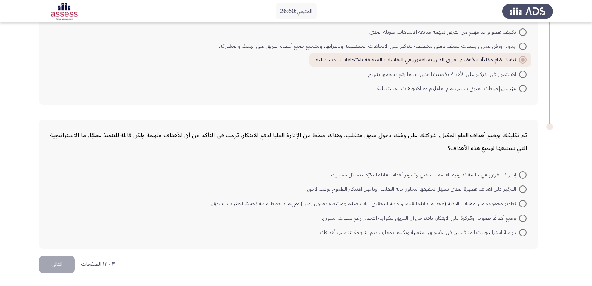
click at [444, 233] on span "دراسة استراتيجيات المنافسين في الأسواق المتقلبة وتكييف ممارساتهم الناجحة لتناسب…" at bounding box center [419, 232] width 200 height 9
click at [519, 233] on input "دراسة استراتيجيات المنافسين في الأسواق المتقلبة وتكييف ممارساتهم الناجحة لتناسب…" at bounding box center [522, 232] width 7 height 7
radio input "true"
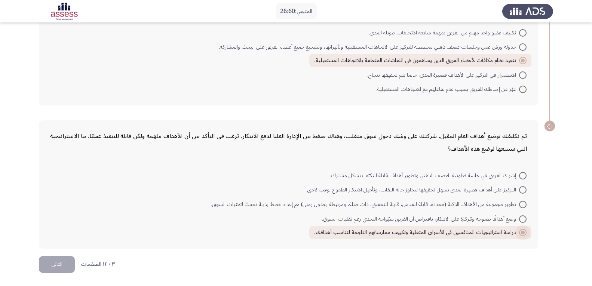
scroll to position [228, 0]
click at [64, 266] on button "التالي" at bounding box center [57, 264] width 36 height 17
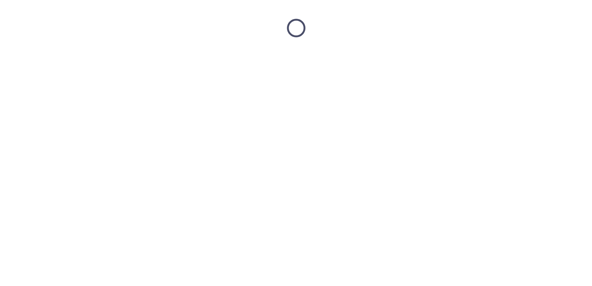
scroll to position [0, 0]
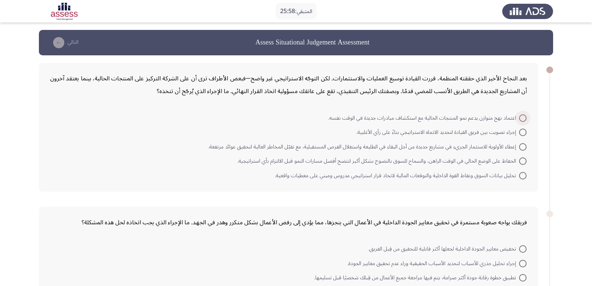
click at [522, 118] on span at bounding box center [522, 118] width 0 height 0
click at [522, 118] on input "اعتماد نهج متوازن يدعم نمو المنتجات الحالية مع استكشاف مبادرات جديدة في الوقت ن…" at bounding box center [522, 117] width 7 height 7
radio input "true"
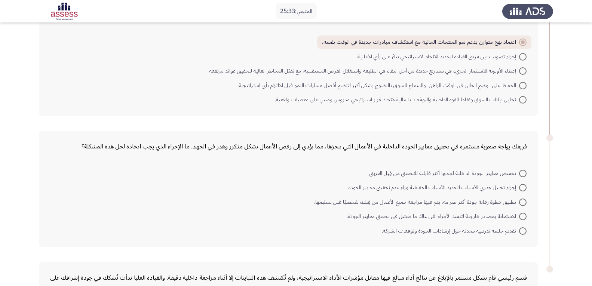
scroll to position [112, 0]
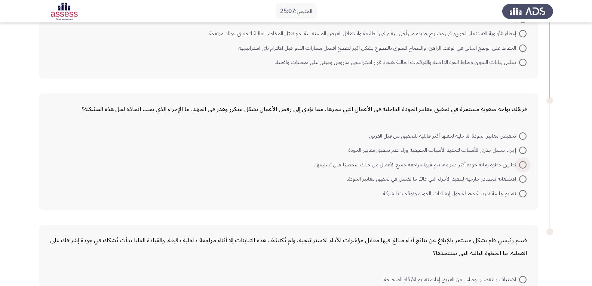
click at [422, 167] on span "تطبيق خطوة رقابة جودة أكثر صرامة، يتم فيها مراجعة جميع الأعمال من قِبلك شخصيًا …" at bounding box center [416, 164] width 205 height 9
click at [519, 167] on input "تطبيق خطوة رقابة جودة أكثر صرامة، يتم فيها مراجعة جميع الأعمال من قِبلك شخصيًا …" at bounding box center [522, 164] width 7 height 7
radio input "true"
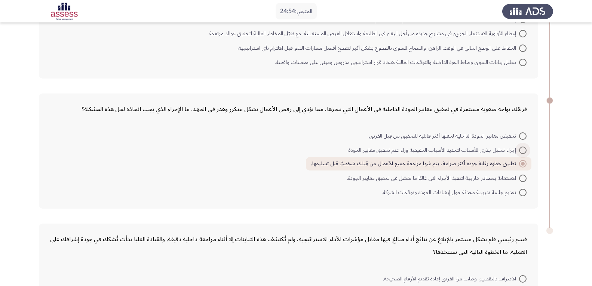
click at [452, 147] on span "إجراء تحليل جذري للأسباب لتحديد الأسباب الحقيقية وراء عدم تحقيق معايير الجودة." at bounding box center [433, 150] width 172 height 9
click at [519, 147] on input "إجراء تحليل جذري للأسباب لتحديد الأسباب الحقيقية وراء عدم تحقيق معايير الجودة." at bounding box center [522, 150] width 7 height 7
radio input "true"
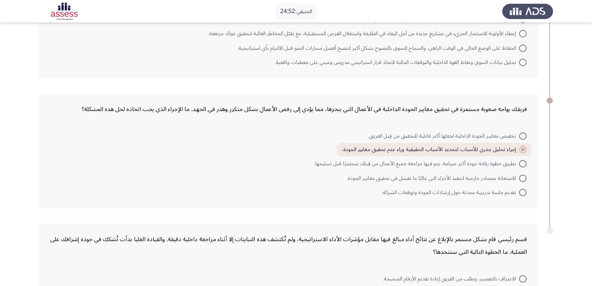
scroll to position [216, 0]
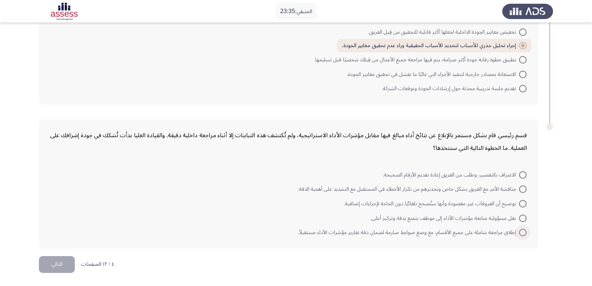
click at [368, 232] on span "إطلاق مراجعة شاملة على جميع الأقسام، مع وضع ضوابط صارمة لضمان دقة تقارير مؤشرات…" at bounding box center [408, 232] width 221 height 9
click at [519, 232] on input "إطلاق مراجعة شاملة على جميع الأقسام، مع وضع ضوابط صارمة لضمان دقة تقارير مؤشرات…" at bounding box center [522, 232] width 7 height 7
radio input "true"
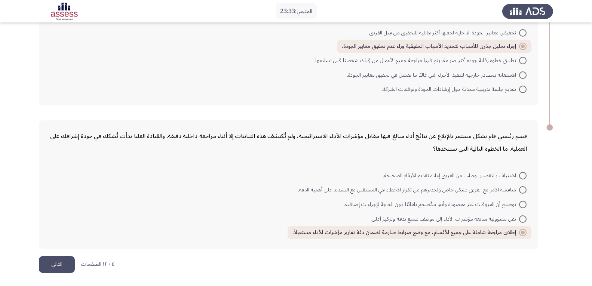
click at [61, 261] on button "التالي" at bounding box center [57, 264] width 36 height 17
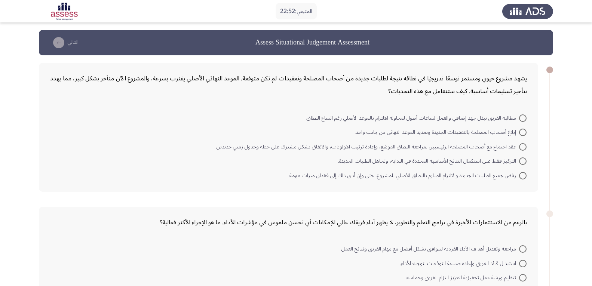
click at [310, 148] on span "عقد اجتماع مع أصحاب المصلحة الرئيسيين لمراجعة النطاق الموسّع، وإعادة ترتيب الأو…" at bounding box center [366, 146] width 303 height 9
click at [519, 148] on input "عقد اجتماع مع أصحاب المصلحة الرئيسيين لمراجعة النطاق الموسّع، وإعادة ترتيب الأو…" at bounding box center [522, 146] width 7 height 7
radio input "true"
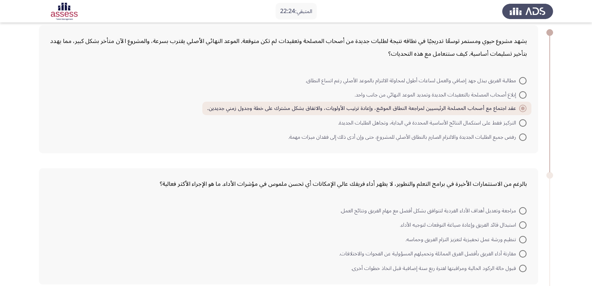
scroll to position [112, 0]
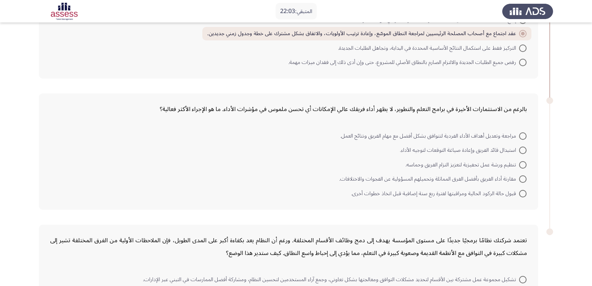
click at [422, 138] on span "مراجعة وتعديل أهداف الأداء الفردية لتتوافق بشكل أفضل مع مهام الفريق ونتائج العم…" at bounding box center [429, 136] width 179 height 9
click at [519, 138] on input "مراجعة وتعديل أهداف الأداء الفردية لتتوافق بشكل أفضل مع مهام الفريق ونتائج العم…" at bounding box center [522, 135] width 7 height 7
radio input "true"
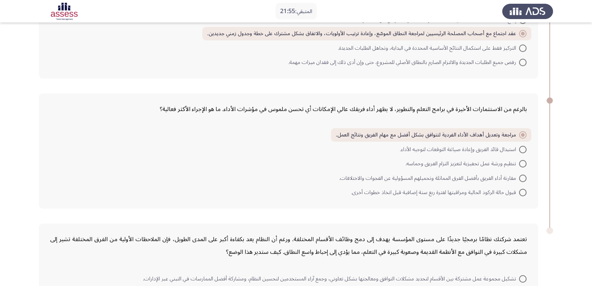
scroll to position [216, 0]
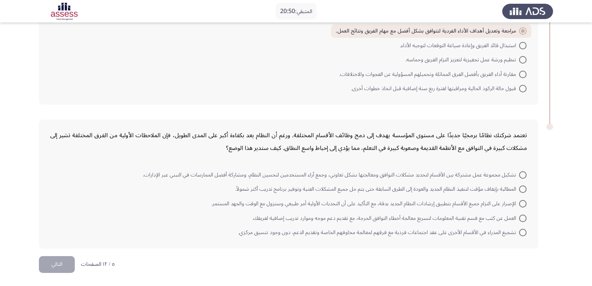
click at [428, 217] on span "العمل عن كثب مع قسم تقنية المعلومات لتسريع معالجة أخطاء التوافق الحرجة، مع تقدي…" at bounding box center [385, 218] width 266 height 9
click at [519, 217] on input "العمل عن كثب مع قسم تقنية المعلومات لتسريع معالجة أخطاء التوافق الحرجة، مع تقدي…" at bounding box center [522, 218] width 7 height 7
radio input "true"
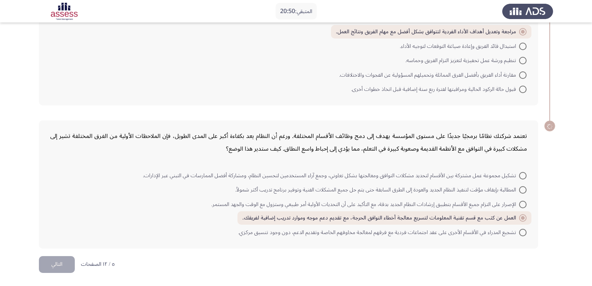
scroll to position [215, 0]
click at [61, 265] on button "التالي" at bounding box center [57, 264] width 36 height 17
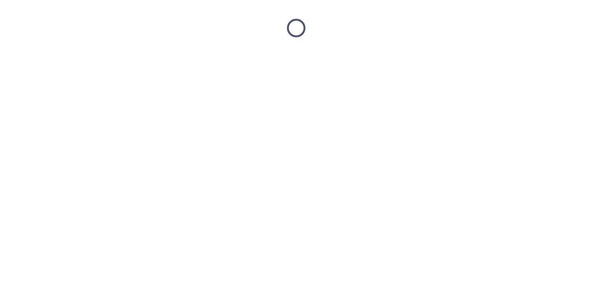
scroll to position [0, 0]
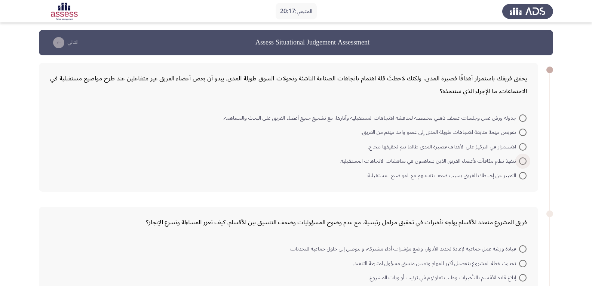
click at [398, 162] on span "تنفيذ نظام مكافآت لأعضاء الفريق الذين يساهمون في مناقشات الاتجاهات المستقبلية." at bounding box center [428, 161] width 179 height 9
click at [519, 162] on input "تنفيذ نظام مكافآت لأعضاء الفريق الذين يساهمون في مناقشات الاتجاهات المستقبلية." at bounding box center [522, 160] width 7 height 7
radio input "true"
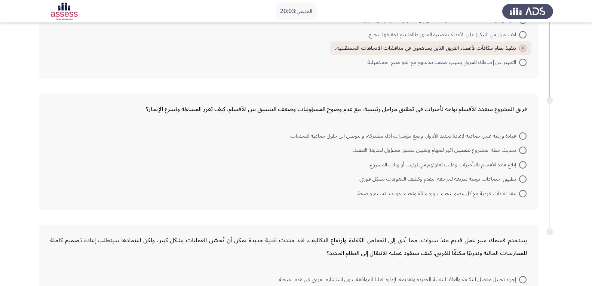
scroll to position [149, 0]
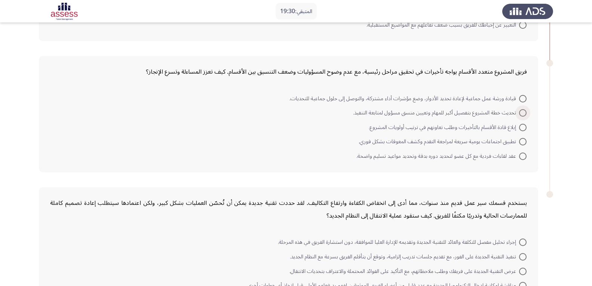
click at [435, 112] on span "تحديث خطة المشروع بتفصيل أكبر للمهام وتعيين منسق مسؤول لمتابعة التنفيذ." at bounding box center [436, 112] width 166 height 9
click at [519, 112] on input "تحديث خطة المشروع بتفصيل أكبر للمهام وتعيين منسق مسؤول لمتابعة التنفيذ." at bounding box center [522, 112] width 7 height 7
radio input "true"
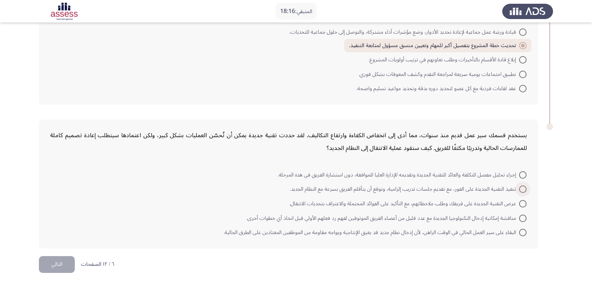
click at [347, 191] on span "تنفيذ التقنية الجديدة على الفور، مع تقديم جلسات تدريب إلزامية، وتوقع أن يتأقلم …" at bounding box center [404, 189] width 229 height 9
click at [519, 191] on input "تنفيذ التقنية الجديدة على الفور، مع تقديم جلسات تدريب إلزامية، وتوقع أن يتأقلم …" at bounding box center [522, 188] width 7 height 7
radio input "true"
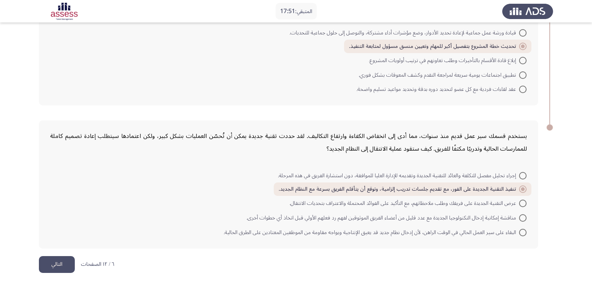
click at [59, 268] on button "التالي" at bounding box center [57, 264] width 36 height 17
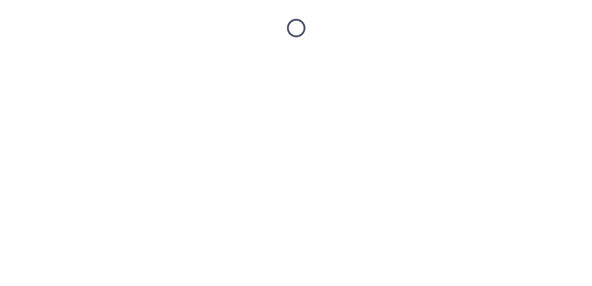
scroll to position [0, 0]
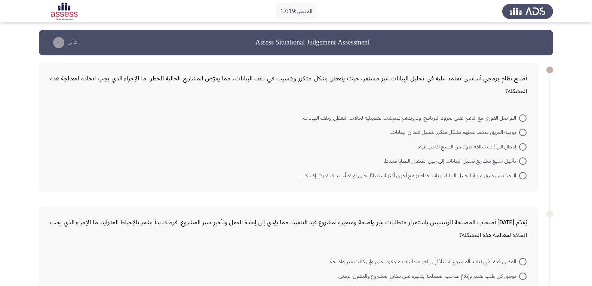
click at [334, 178] on span "البحث عن طرق بديلة لتحليل البيانات باستخدام برامج أخرى أكثر استقرارًا، حتى لو ت…" at bounding box center [410, 175] width 218 height 9
click at [519, 178] on input "البحث عن طرق بديلة لتحليل البيانات باستخدام برامج أخرى أكثر استقرارًا، حتى لو ت…" at bounding box center [522, 175] width 7 height 7
radio input "true"
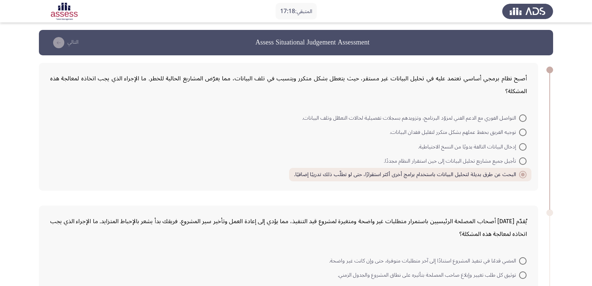
scroll to position [112, 0]
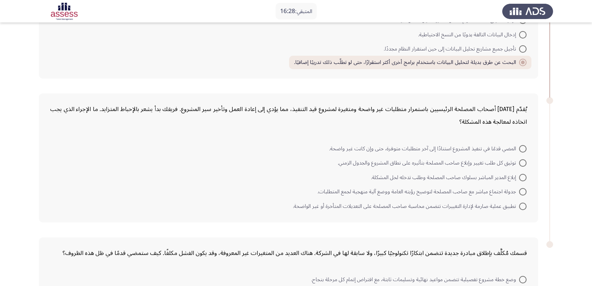
click at [463, 162] on span "توثيق كل طلب تغيير وإبلاغ صاحب المصلحة بتأثيره على نطاق المشروع والجدول الزمني." at bounding box center [427, 162] width 181 height 9
click at [519, 162] on input "توثيق كل طلب تغيير وإبلاغ صاحب المصلحة بتأثيره على نطاق المشروع والجدول الزمني." at bounding box center [522, 162] width 7 height 7
radio input "true"
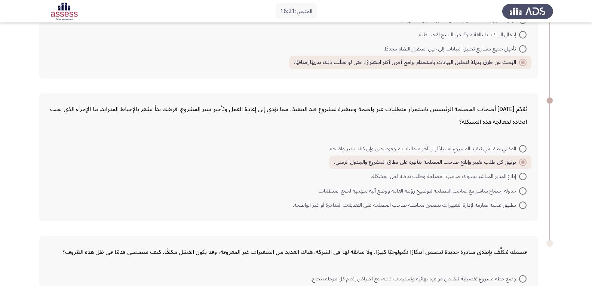
scroll to position [149, 0]
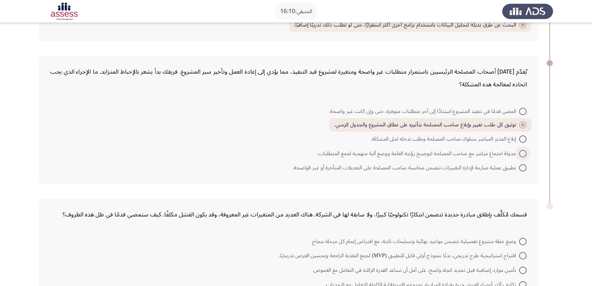
click at [399, 157] on span "جدولة اجتماع مباشر مع صاحب المصلحة لتوضيح رؤيته العامة ووضع آلية منهجية لجمع ال…" at bounding box center [417, 153] width 201 height 9
click at [519, 157] on input "جدولة اجتماع مباشر مع صاحب المصلحة لتوضيح رؤيته العامة ووضع آلية منهجية لجمع ال…" at bounding box center [522, 153] width 7 height 7
radio input "true"
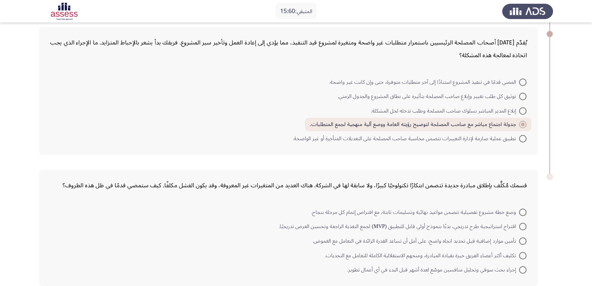
scroll to position [216, 0]
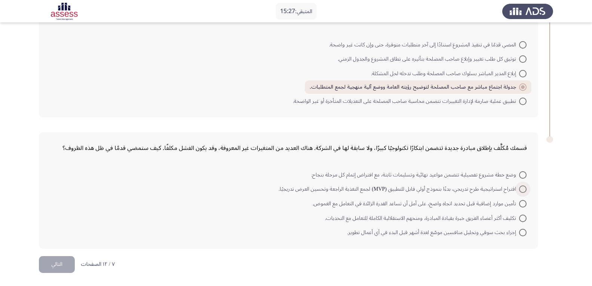
click at [323, 191] on span "اقتراح استراتيجية طرح تدريجي، بدءًا بنموذج أولي قابل للتطبيق (MVP) لجمع التغذية…" at bounding box center [398, 189] width 240 height 9
click at [519, 191] on input "اقتراح استراتيجية طرح تدريجي، بدءًا بنموذج أولي قابل للتطبيق (MVP) لجمع التغذية…" at bounding box center [522, 188] width 7 height 7
radio input "true"
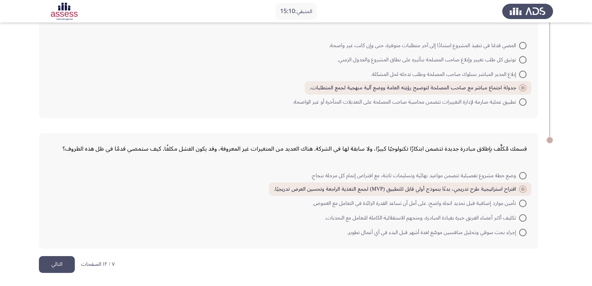
click at [59, 263] on button "التالي" at bounding box center [57, 264] width 36 height 17
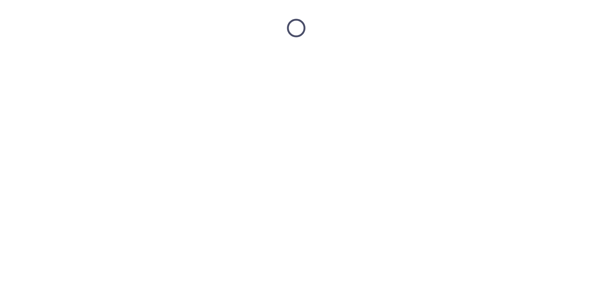
scroll to position [0, 0]
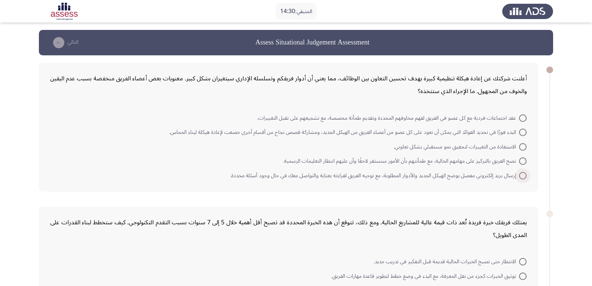
click at [401, 177] on span "إرسال بريد إلكتروني مفصل يوضح الهيكل الجديد والأدوار المطلوبة، مع توجيه الفريق …" at bounding box center [374, 175] width 289 height 9
click at [519, 177] on input "إرسال بريد إلكتروني مفصل يوضح الهيكل الجديد والأدوار المطلوبة، مع توجيه الفريق …" at bounding box center [522, 175] width 7 height 7
radio input "true"
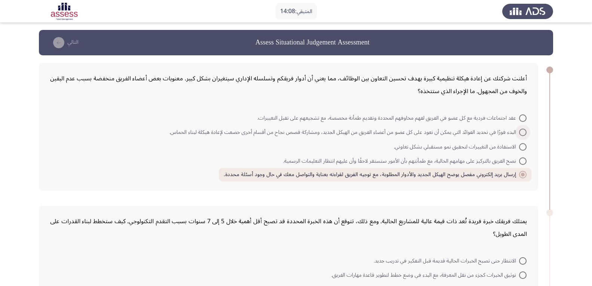
click at [336, 132] on span "البدء فورًا في تحديد الفوائد التي يمكن أن تعود على كل عضو من أعضاء الفريق من ال…" at bounding box center [343, 132] width 349 height 9
click at [519, 132] on input "البدء فورًا في تحديد الفوائد التي يمكن أن تعود على كل عضو من أعضاء الفريق من ال…" at bounding box center [522, 132] width 7 height 7
radio input "true"
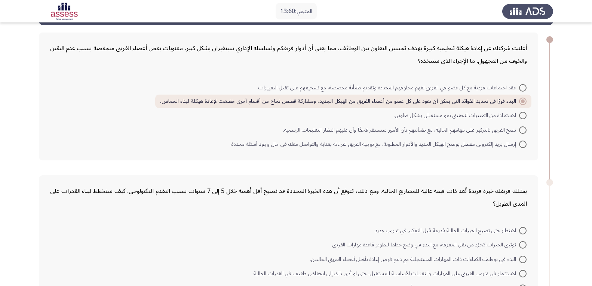
scroll to position [105, 0]
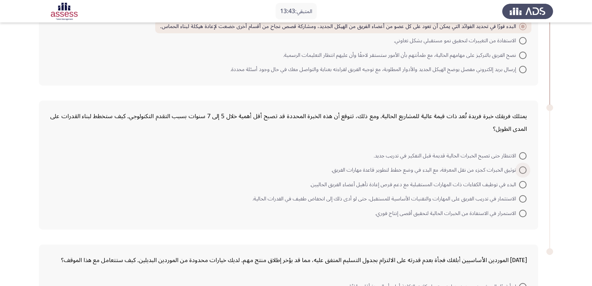
click at [349, 170] on span "توثيق الخبرات كجزء من نقل المعرفة، مع البدء في وضع خطط لتطوير قاعدة مهارات الفر…" at bounding box center [425, 170] width 188 height 9
click at [519, 170] on input "توثيق الخبرات كجزء من نقل المعرفة، مع البدء في وضع خطط لتطوير قاعدة مهارات الفر…" at bounding box center [522, 169] width 7 height 7
radio input "true"
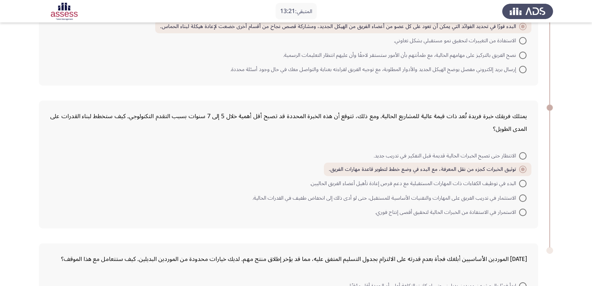
click at [295, 197] on span "الاستثمار في تدريب الفريق على المهارات والتقنيات الأساسية للمستقبل، حتى لو أدى …" at bounding box center [385, 198] width 266 height 9
click at [519, 197] on input "الاستثمار في تدريب الفريق على المهارات والتقنيات الأساسية للمستقبل، حتى لو أدى …" at bounding box center [522, 197] width 7 height 7
radio input "true"
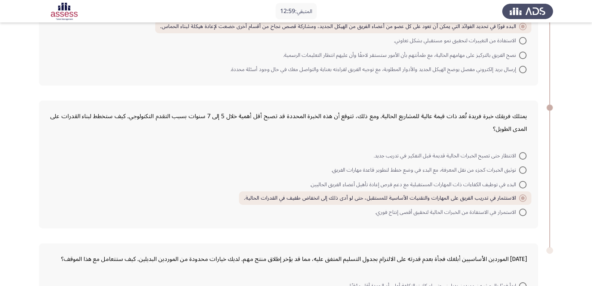
scroll to position [216, 0]
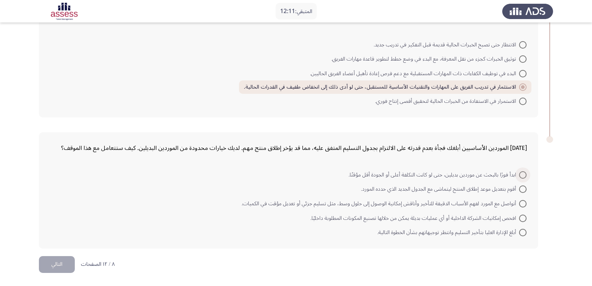
click at [414, 173] on span "ابدأ فورًا بالبحث عن موردين بديلين، حتى لو كانت التكلفة أعلى أو الجودة أقل مؤقت…" at bounding box center [433, 174] width 170 height 9
click at [519, 173] on input "ابدأ فورًا بالبحث عن موردين بديلين، حتى لو كانت التكلفة أعلى أو الجودة أقل مؤقت…" at bounding box center [522, 174] width 7 height 7
radio input "true"
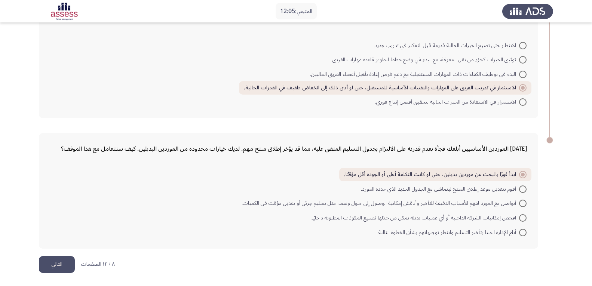
click at [419, 205] on span "أتواصل مع المورد لفهم الأسباب الدقيقة للتأخير وأناقش إمكانية الوصول إلى حلول وس…" at bounding box center [379, 203] width 277 height 9
click at [519, 205] on input "أتواصل مع المورد لفهم الأسباب الدقيقة للتأخير وأناقش إمكانية الوصول إلى حلول وس…" at bounding box center [522, 203] width 7 height 7
radio input "true"
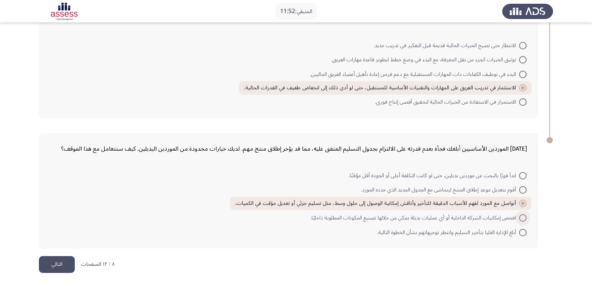
click at [352, 222] on span "افحص إمكانيات الشركة الداخلية أو أي عمليات بديلة يمكن من خلالها تصنيع المكونات …" at bounding box center [414, 217] width 209 height 9
click at [519, 222] on input "افحص إمكانيات الشركة الداخلية أو أي عمليات بديلة يمكن من خلالها تصنيع المكونات …" at bounding box center [522, 217] width 7 height 7
radio input "true"
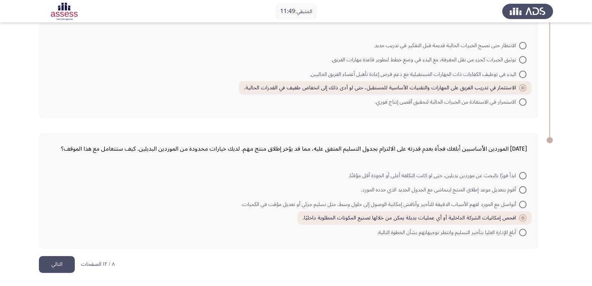
click at [59, 264] on button "التالي" at bounding box center [57, 264] width 36 height 17
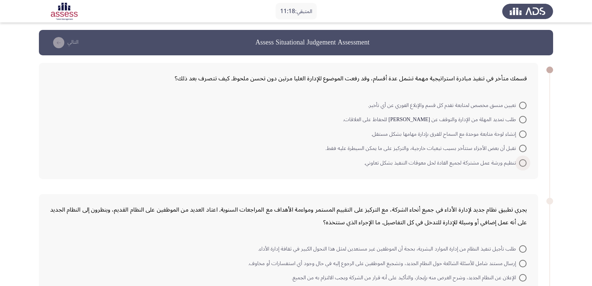
click at [457, 163] on span "تنظيم ورشة عمل مشتركة لجميع القادة لحل معوقات التنفيذ بشكل تعاوني." at bounding box center [441, 162] width 155 height 9
click at [519, 163] on input "تنظيم ورشة عمل مشتركة لجميع القادة لحل معوقات التنفيذ بشكل تعاوني." at bounding box center [522, 162] width 7 height 7
radio input "true"
click at [474, 132] on span "إنشاء لوحة متابعة موحدة مع السماح للفرق بإدارة مهامها بشكل مستقل." at bounding box center [445, 134] width 148 height 9
click at [519, 132] on input "إنشاء لوحة متابعة موحدة مع السماح للفرق بإدارة مهامها بشكل مستقل." at bounding box center [522, 133] width 7 height 7
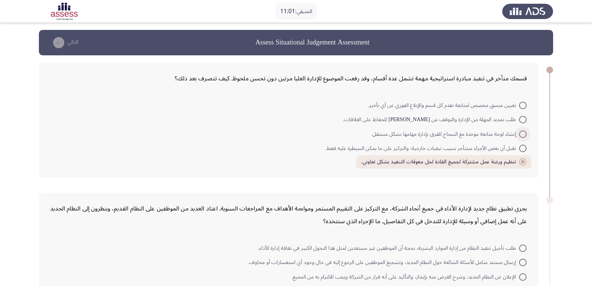
radio input "true"
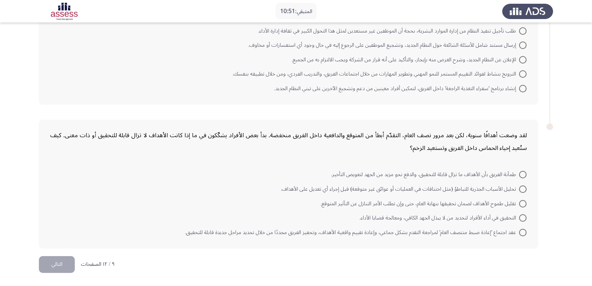
scroll to position [142, 0]
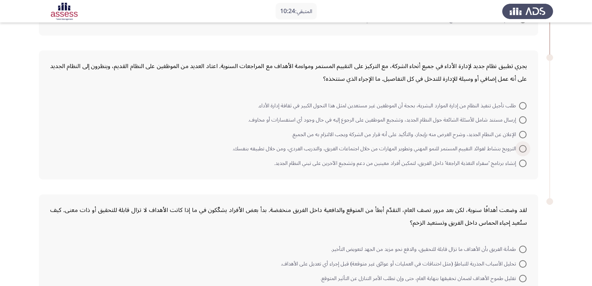
click at [433, 149] on span "الترويج بنشاط لفوائد التقييم المستمر للنمو المهني وتطوير المهارات من خلال اجتما…" at bounding box center [375, 148] width 286 height 9
click at [519, 149] on input "الترويج بنشاط لفوائد التقييم المستمر للنمو المهني وتطوير المهارات من خلال اجتما…" at bounding box center [522, 148] width 7 height 7
radio input "true"
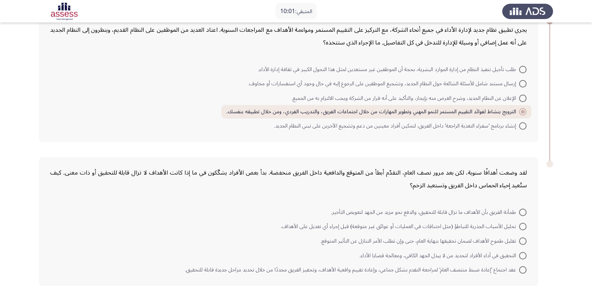
scroll to position [216, 0]
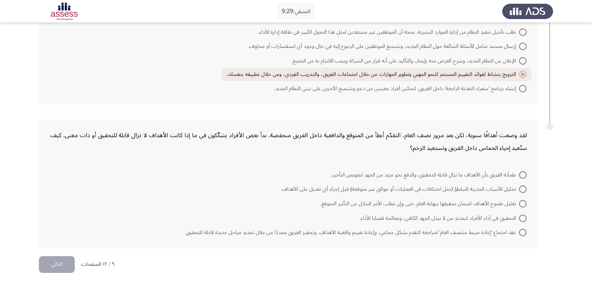
click at [422, 232] on span "عقد اجتماع 'إعادة ضبط منتصف العام' لمراجعة التقدم بشكل جماعي، وإعادة تقييم واقع…" at bounding box center [352, 232] width 334 height 9
click at [519, 232] on input "عقد اجتماع 'إعادة ضبط منتصف العام' لمراجعة التقدم بشكل جماعي، وإعادة تقييم واقع…" at bounding box center [522, 232] width 7 height 7
radio input "true"
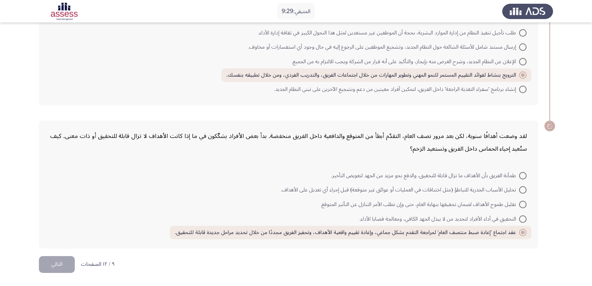
scroll to position [215, 0]
click at [59, 261] on button "التالي" at bounding box center [57, 264] width 36 height 17
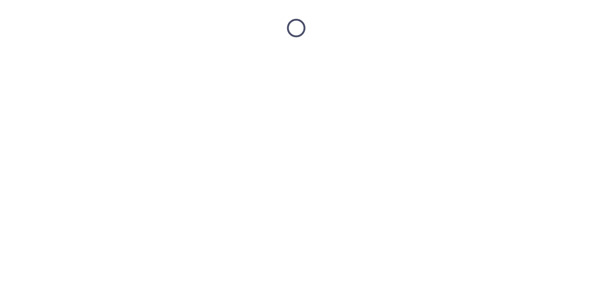
scroll to position [0, 0]
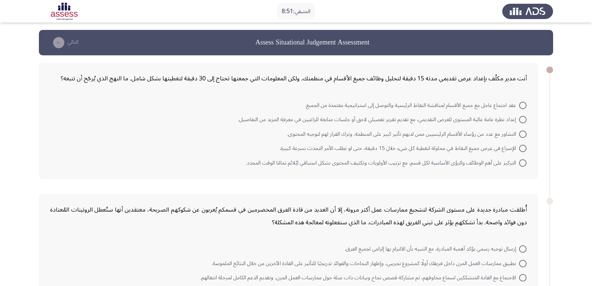
click at [385, 163] on span "التركيز على أهم الوظائف والرؤى الأساسية لكل قسم، مع ترتيب الأولويات وتكثيف المح…" at bounding box center [382, 162] width 273 height 9
click at [519, 163] on input "التركيز على أهم الوظائف والرؤى الأساسية لكل قسم، مع ترتيب الأولويات وتكثيف المح…" at bounding box center [522, 162] width 7 height 7
radio input "true"
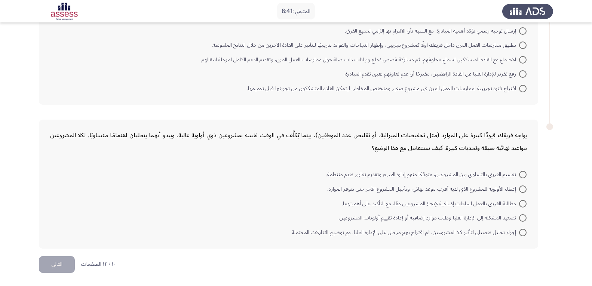
scroll to position [105, 0]
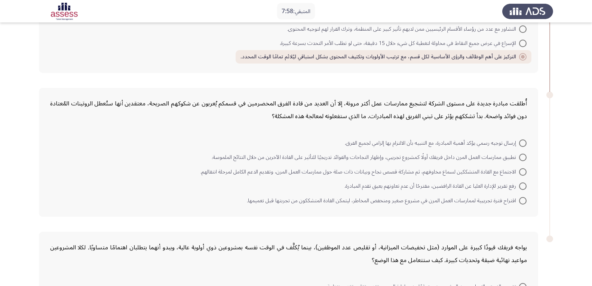
click at [447, 202] on span "اقتراح فترة تجريبية لممارسات العمل المرن في مشروع صغير ومنخفض المخاطر، ليتمكن ا…" at bounding box center [383, 200] width 272 height 9
click at [519, 202] on input "اقتراح فترة تجريبية لممارسات العمل المرن في مشروع صغير ومنخفض المخاطر، ليتمكن ا…" at bounding box center [522, 200] width 7 height 7
radio input "true"
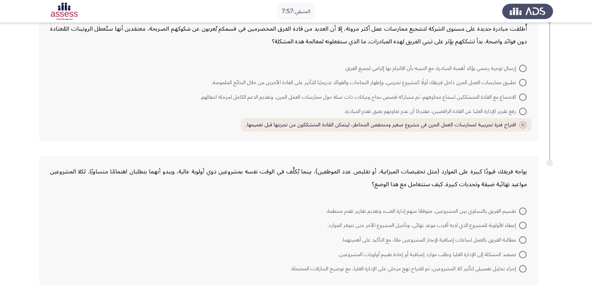
scroll to position [216, 0]
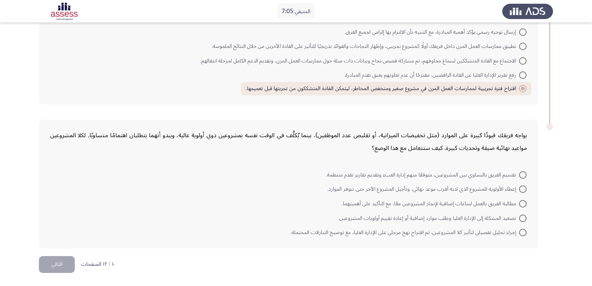
click at [460, 205] on span "مطالبة الفريق بالعمل لساعات إضافية لإنجاز المشروعين معًا، مع التأكيد على أهميته…" at bounding box center [430, 203] width 177 height 9
click at [519, 205] on input "مطالبة الفريق بالعمل لساعات إضافية لإنجاز المشروعين معًا، مع التأكيد على أهميته…" at bounding box center [522, 203] width 7 height 7
radio input "true"
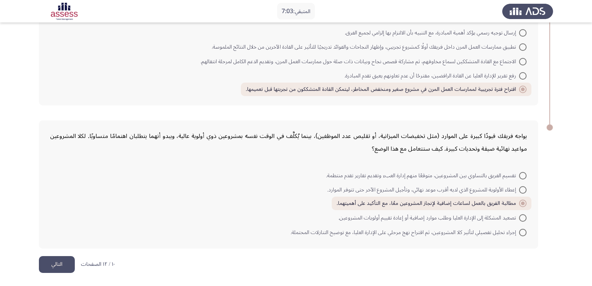
click at [69, 264] on button "التالي" at bounding box center [57, 264] width 36 height 17
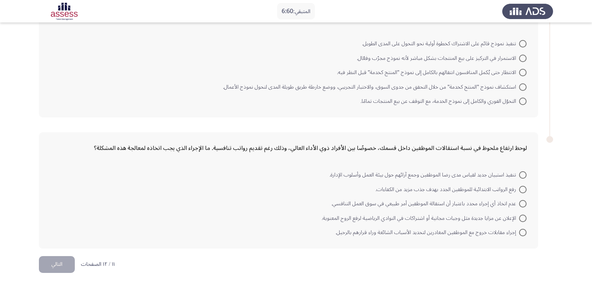
scroll to position [0, 0]
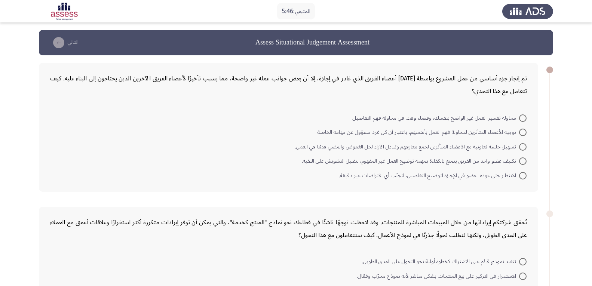
click at [477, 163] on span "تكليف عضو واحد من الفريق يتمتع بالكفاءة بمهمة توضيح العمل غير المفهوم، لتقليل ا…" at bounding box center [410, 161] width 217 height 9
click at [519, 163] on input "تكليف عضو واحد من الفريق يتمتع بالكفاءة بمهمة توضيح العمل غير المفهوم، لتقليل ا…" at bounding box center [522, 160] width 7 height 7
radio input "true"
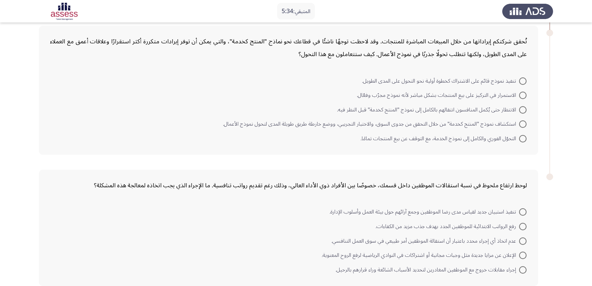
scroll to position [142, 0]
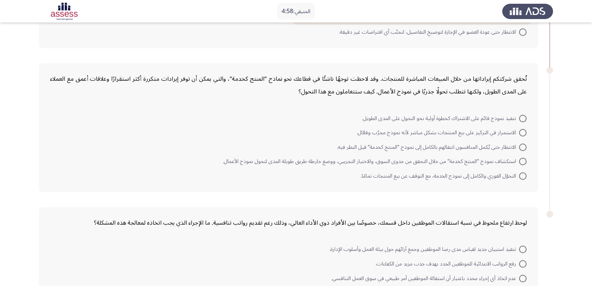
click at [309, 160] on span "استكشاف نموذج "المنتج كخدمة" من خلال التحقق من جدوى السوق، والاختبار التجريبي، …" at bounding box center [371, 161] width 296 height 9
click at [519, 160] on input "استكشاف نموذج "المنتج كخدمة" من خلال التحقق من جدوى السوق، والاختبار التجريبي، …" at bounding box center [522, 161] width 7 height 7
radio input "true"
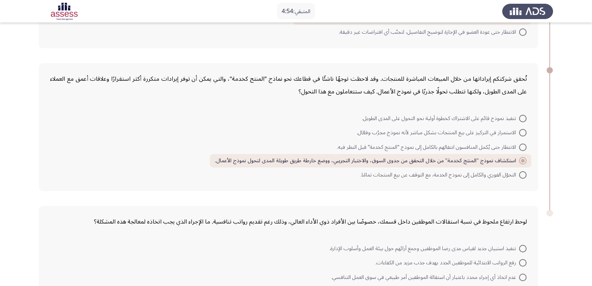
scroll to position [216, 0]
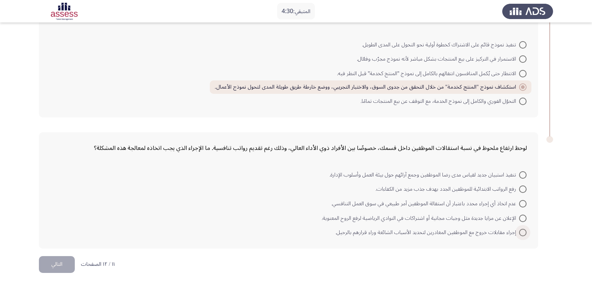
click at [392, 230] on span "إجراء مقابلات خروج مع الموظفين المغادرين لتحديد الأسباب الشائعة وراء قرارهم بال…" at bounding box center [427, 232] width 184 height 9
click at [519, 230] on input "إجراء مقابلات خروج مع الموظفين المغادرين لتحديد الأسباب الشائعة وراء قرارهم بال…" at bounding box center [522, 232] width 7 height 7
radio input "true"
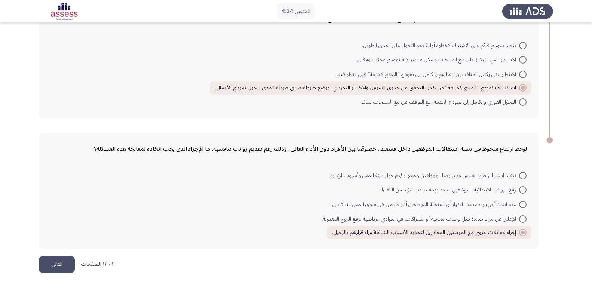
click at [56, 265] on button "التالي" at bounding box center [57, 264] width 36 height 17
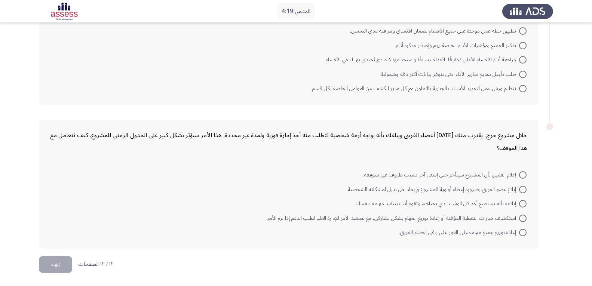
scroll to position [0, 0]
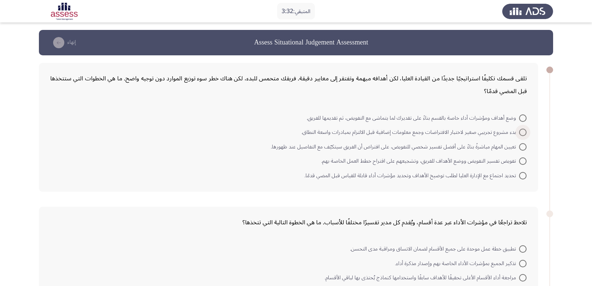
click at [333, 132] on span "بدء مشروع تجريبي صغير لاختبار الافتراضات وجمع معلومات إضافية قبل الالتزام بمباد…" at bounding box center [410, 132] width 218 height 9
click at [519, 132] on input "بدء مشروع تجريبي صغير لاختبار الافتراضات وجمع معلومات إضافية قبل الالتزام بمباد…" at bounding box center [522, 132] width 7 height 7
radio input "true"
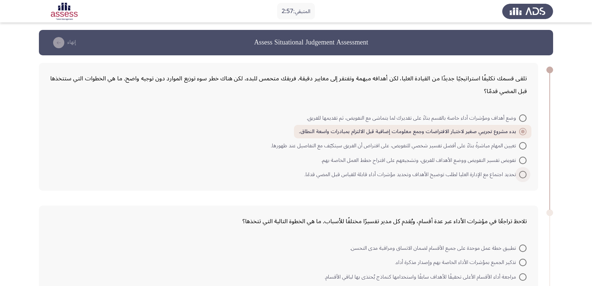
click at [383, 173] on span "تحديد اجتماع مع الإدارة العليا لطلب توضيح الأهداف وتحديد مؤشرات أداء قابلة للقي…" at bounding box center [411, 174] width 215 height 9
click at [519, 173] on input "تحديد اجتماع مع الإدارة العليا لطلب توضيح الأهداف وتحديد مؤشرات أداء قابلة للقي…" at bounding box center [522, 174] width 7 height 7
radio input "true"
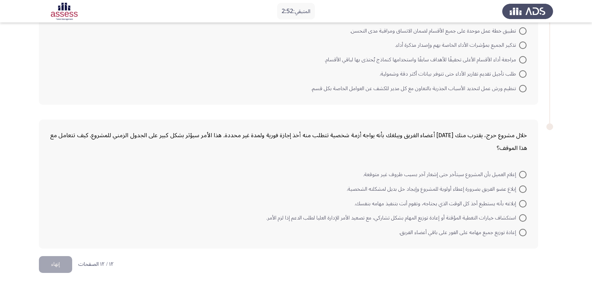
scroll to position [105, 0]
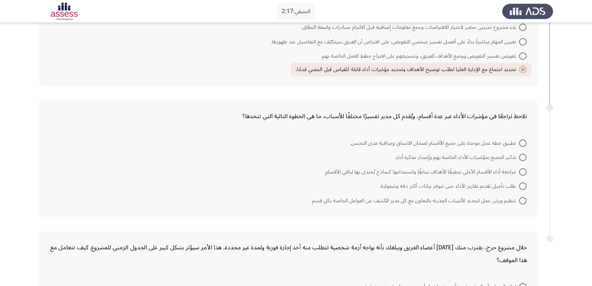
click at [367, 145] on span "تطبيق خطة عمل موحدة على جميع الأقسام لضمان الاتساق ومراقبة مدى التحسن." at bounding box center [434, 143] width 169 height 9
click at [519, 145] on input "تطبيق خطة عمل موحدة على جميع الأقسام لضمان الاتساق ومراقبة مدى التحسن." at bounding box center [522, 142] width 7 height 7
radio input "true"
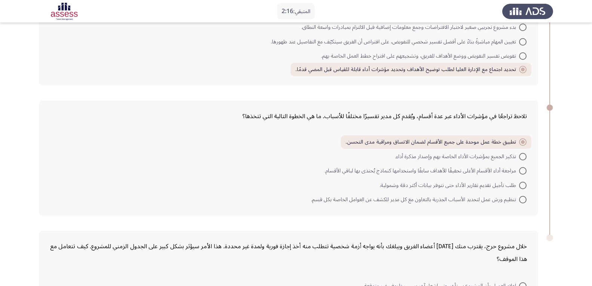
scroll to position [216, 0]
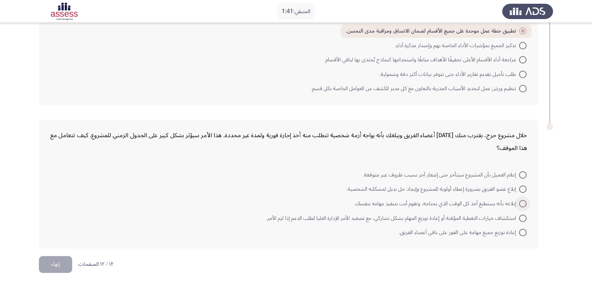
click at [396, 201] on span "إبلاغه بأنه يستطيع أخذ كل الوقت الذي يحتاجه، وتقوم أنت بتنفيذ مهامه بنفسك." at bounding box center [436, 203] width 164 height 9
click at [519, 201] on input "إبلاغه بأنه يستطيع أخذ كل الوقت الذي يحتاجه، وتقوم أنت بتنفيذ مهامه بنفسك." at bounding box center [522, 203] width 7 height 7
radio input "true"
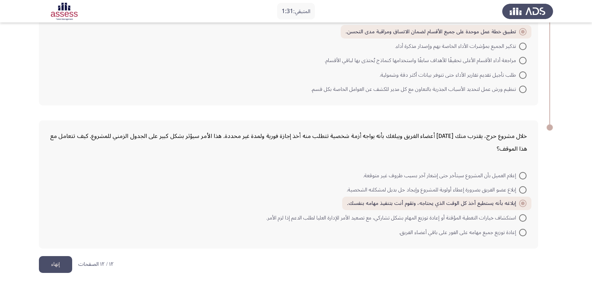
click at [64, 263] on button "إنهاء" at bounding box center [55, 264] width 33 height 17
